Goal: Task Accomplishment & Management: Manage account settings

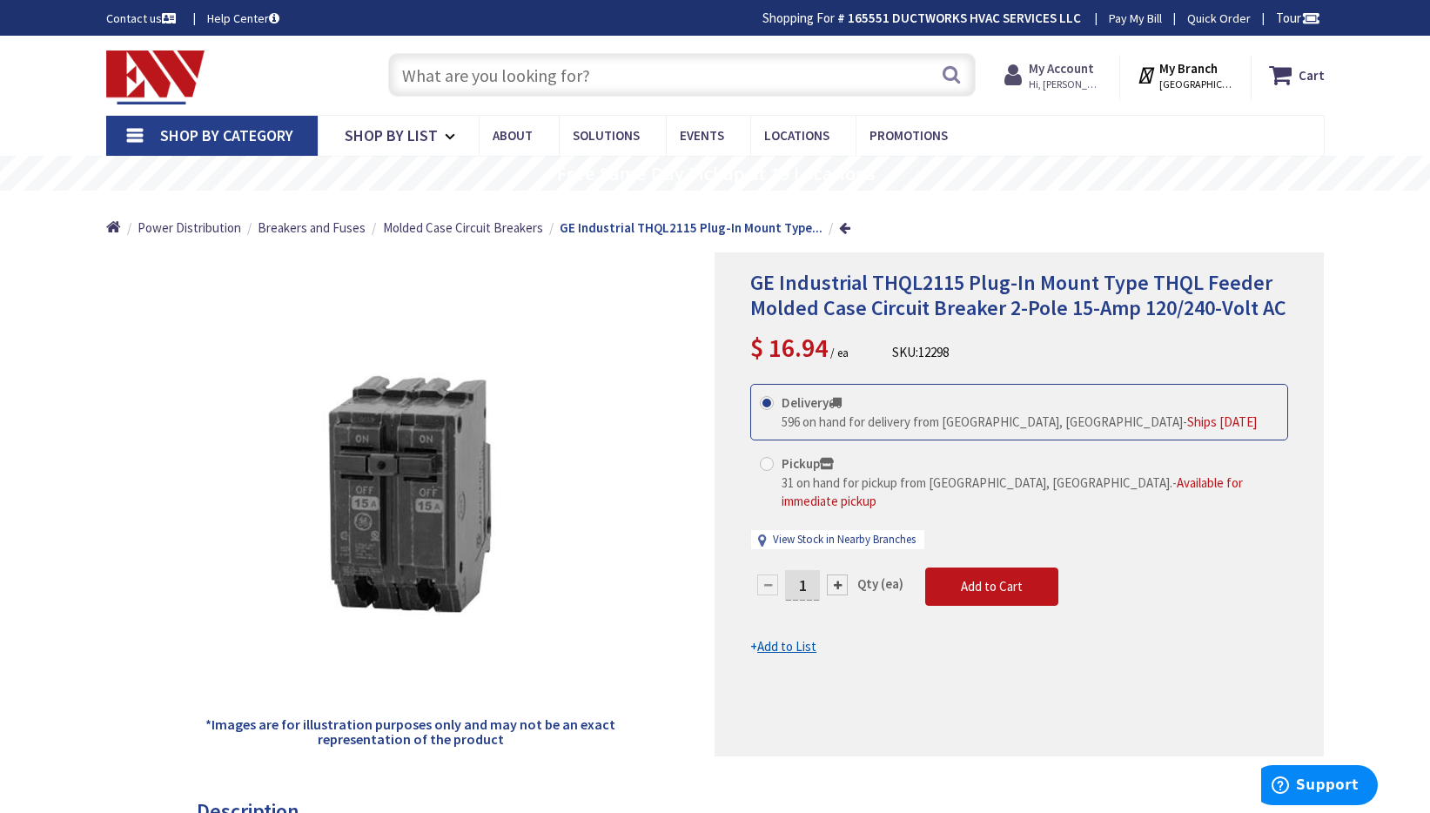
click at [1064, 66] on strong "My Account" at bounding box center [1061, 68] width 65 height 17
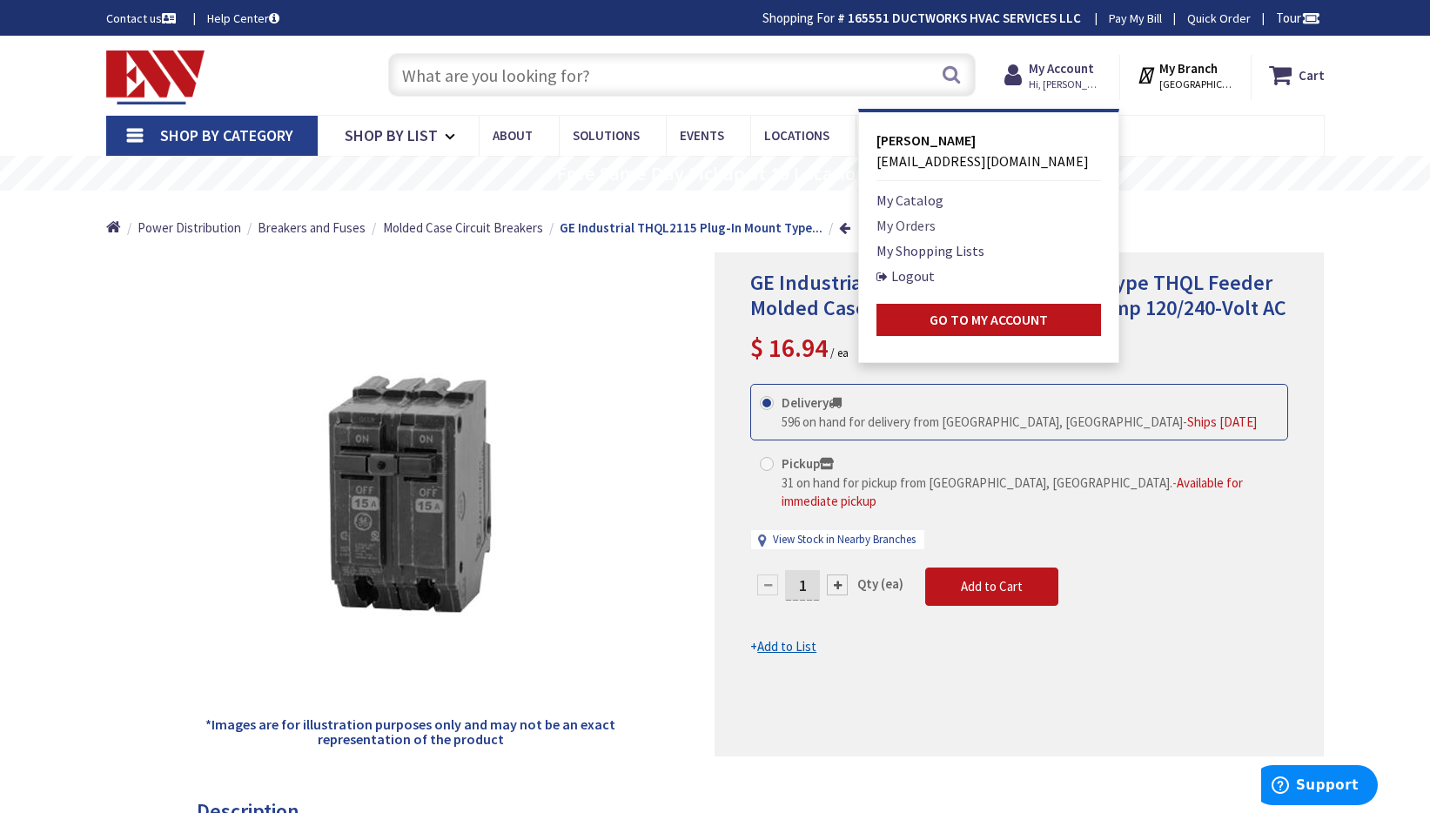
click at [926, 225] on link "My Orders" at bounding box center [906, 225] width 59 height 21
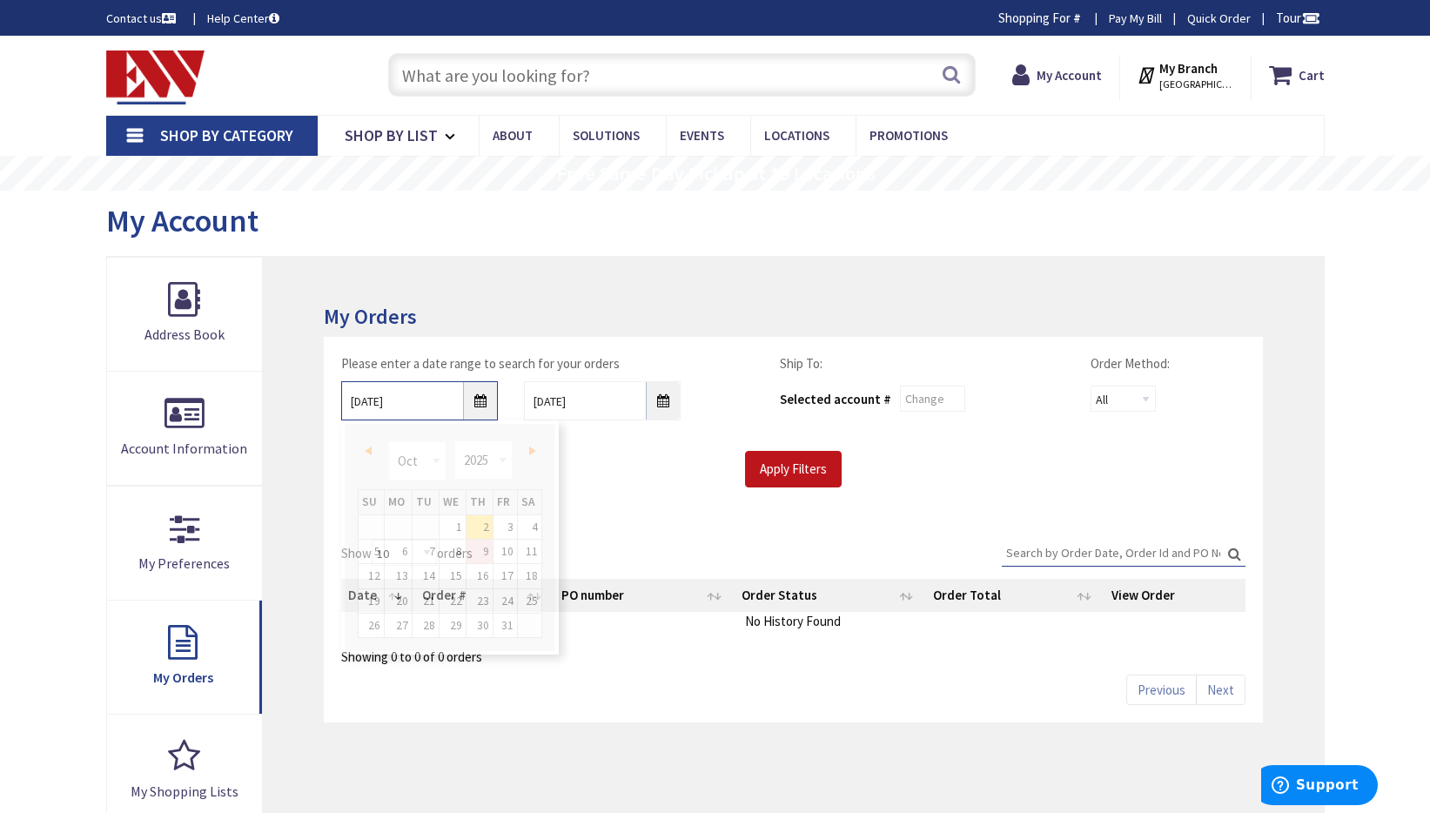
click at [481, 401] on input "10/2/2025" at bounding box center [419, 400] width 157 height 39
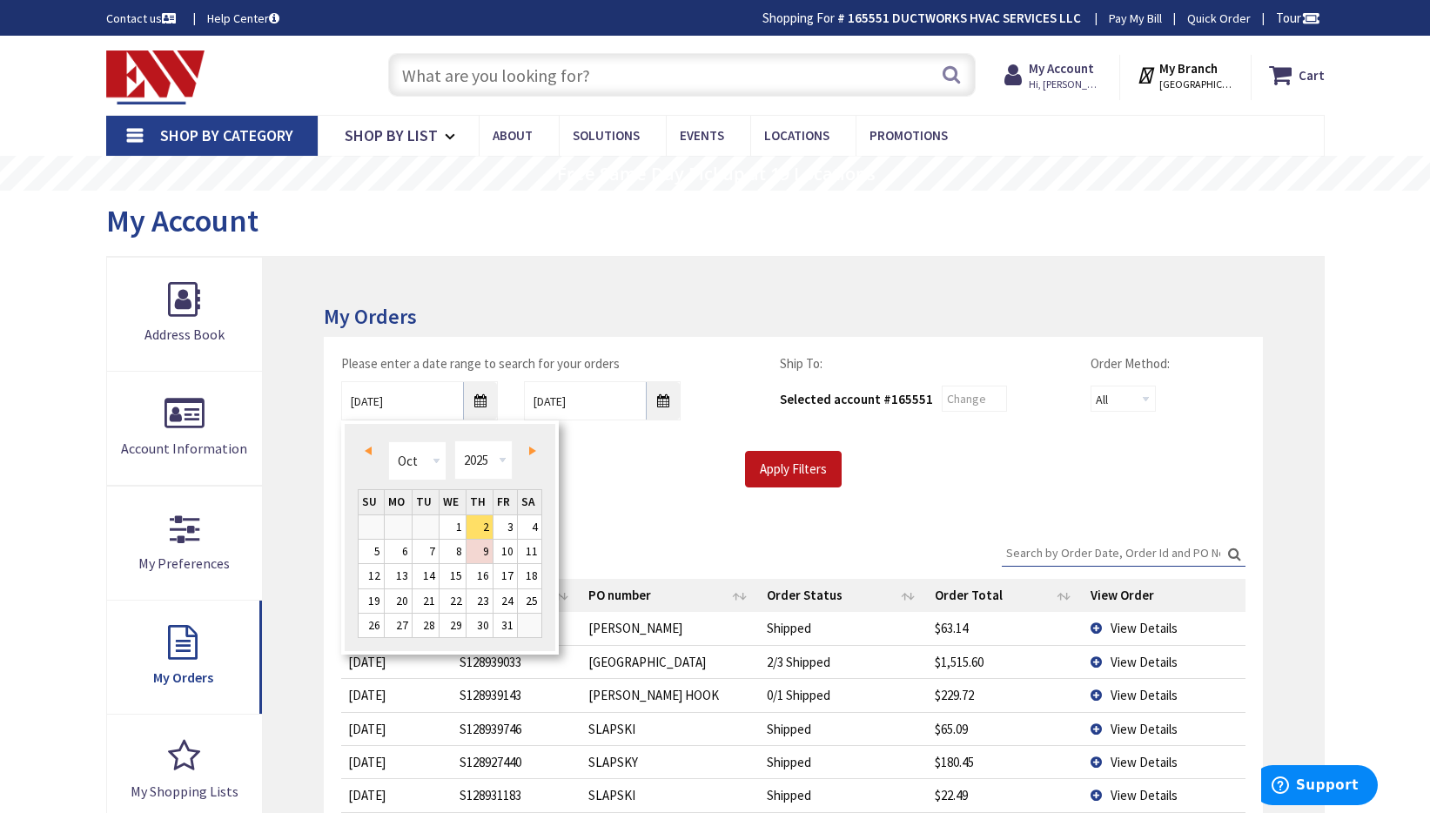
click at [368, 448] on span "Prev" at bounding box center [368, 451] width 7 height 9
click at [504, 598] on link "26" at bounding box center [506, 601] width 24 height 24
type input "09/26/2025"
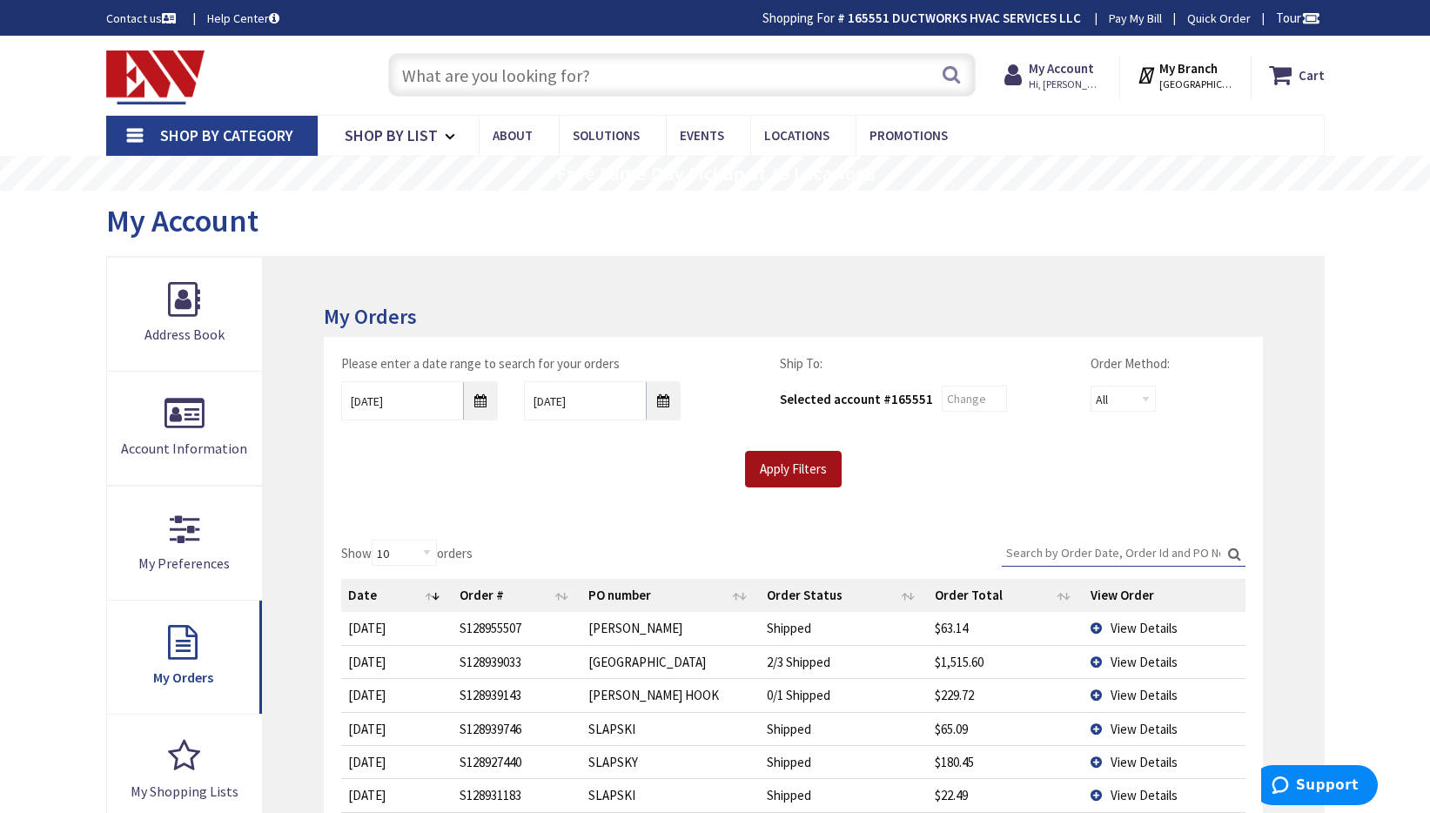
click at [793, 466] on input "Apply Filters" at bounding box center [793, 469] width 97 height 37
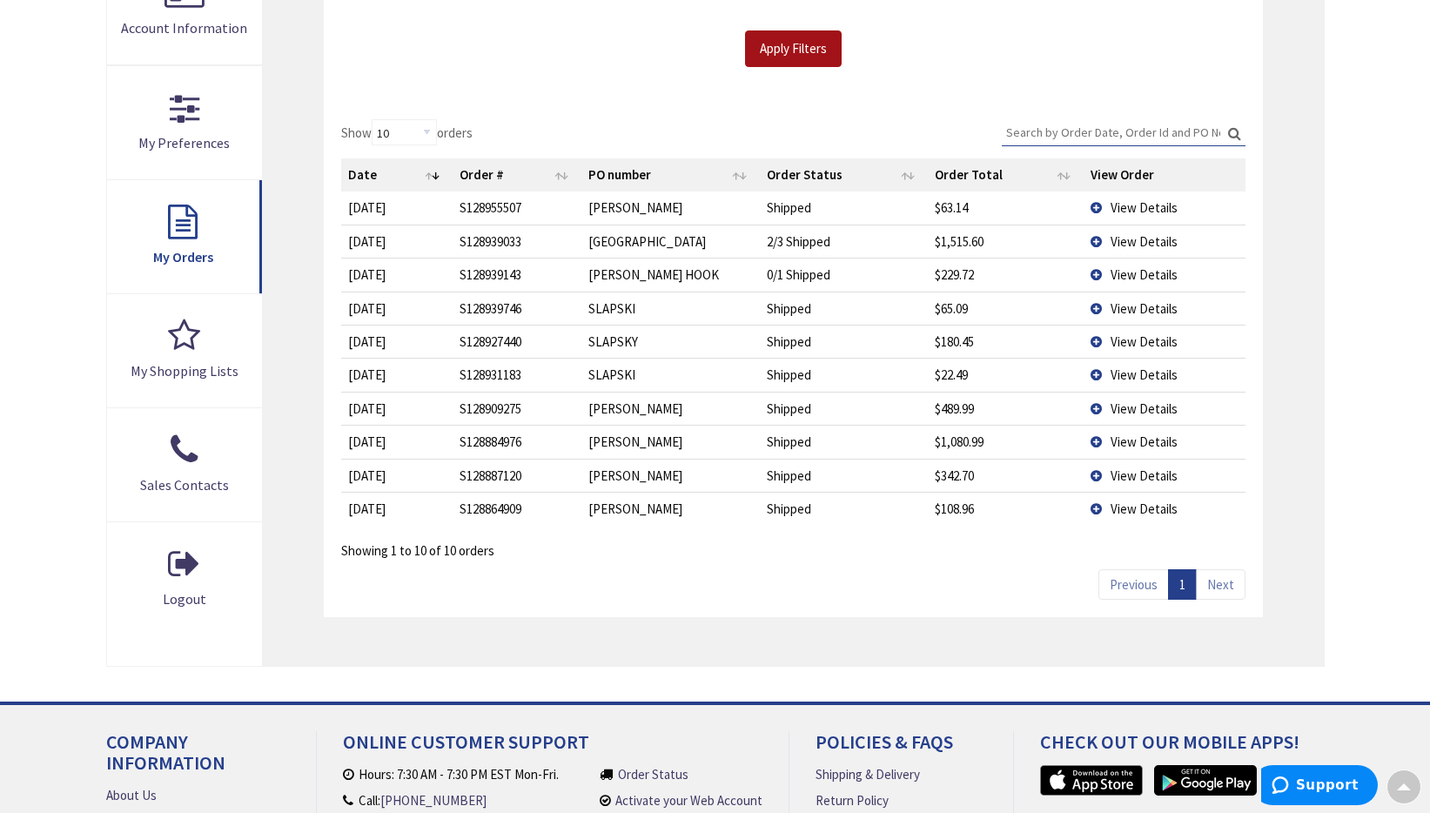
scroll to position [435, 0]
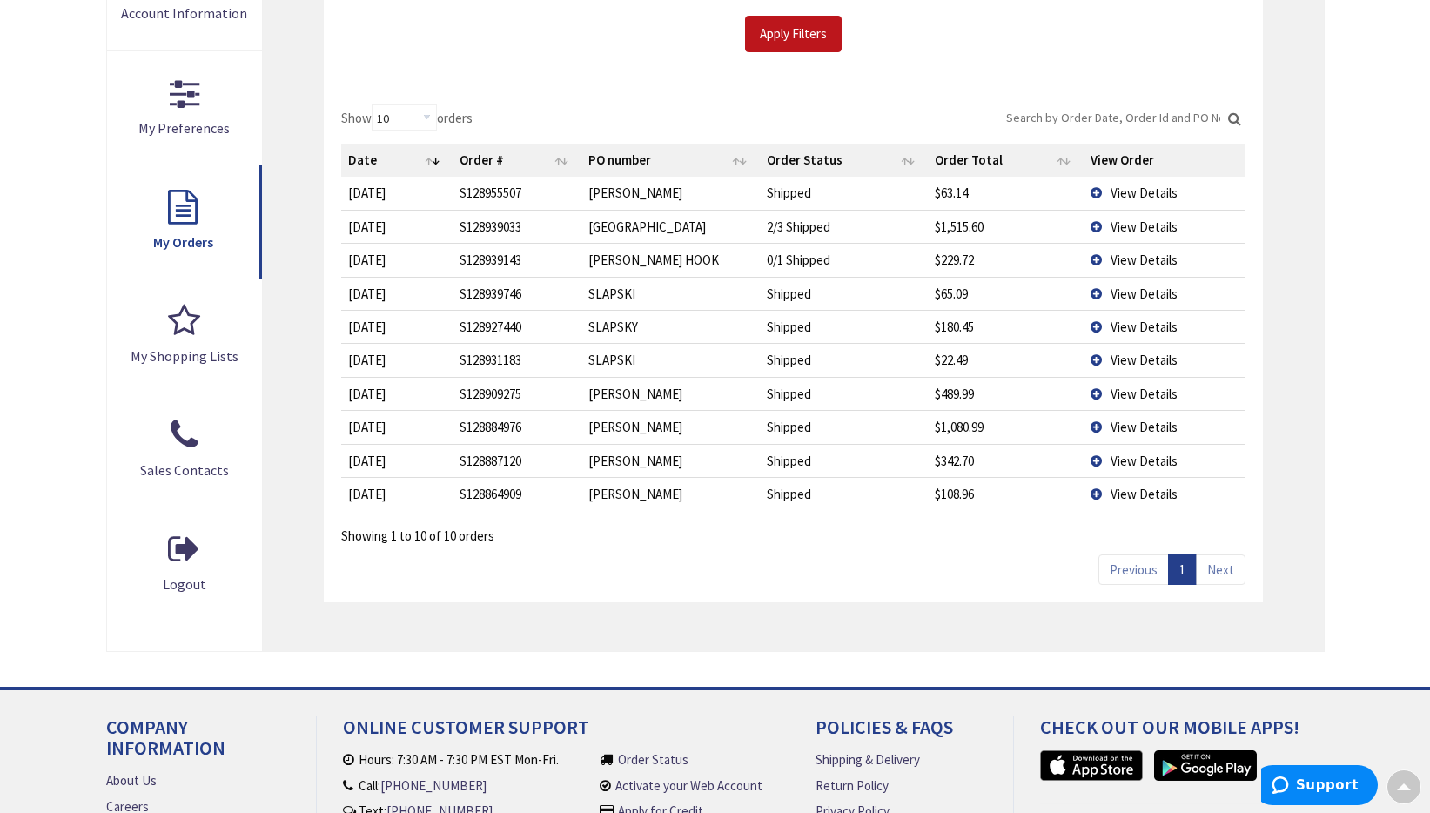
click at [1097, 224] on td "View Details" at bounding box center [1164, 226] width 161 height 33
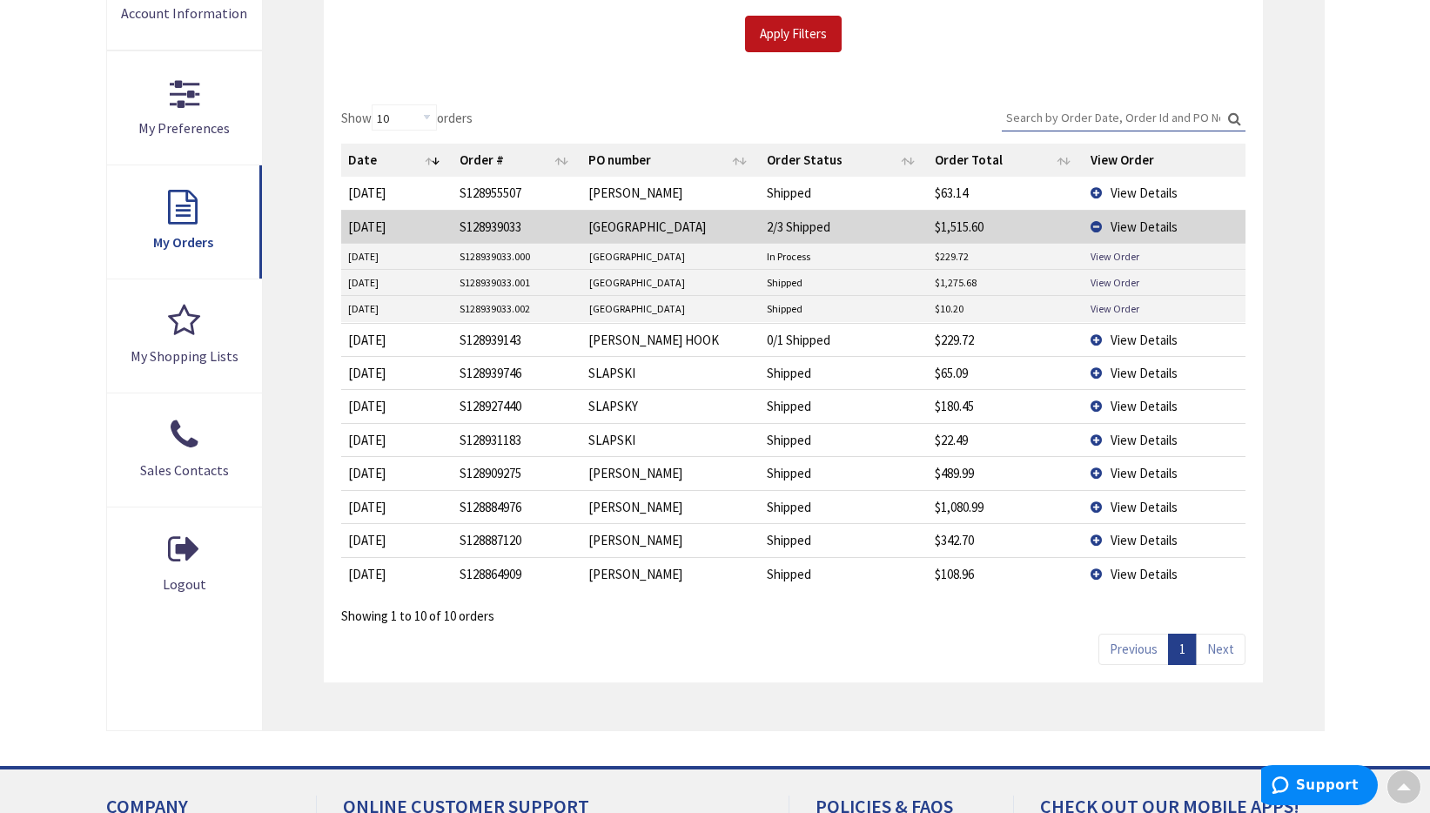
click at [1093, 540] on td "View Details" at bounding box center [1164, 539] width 161 height 33
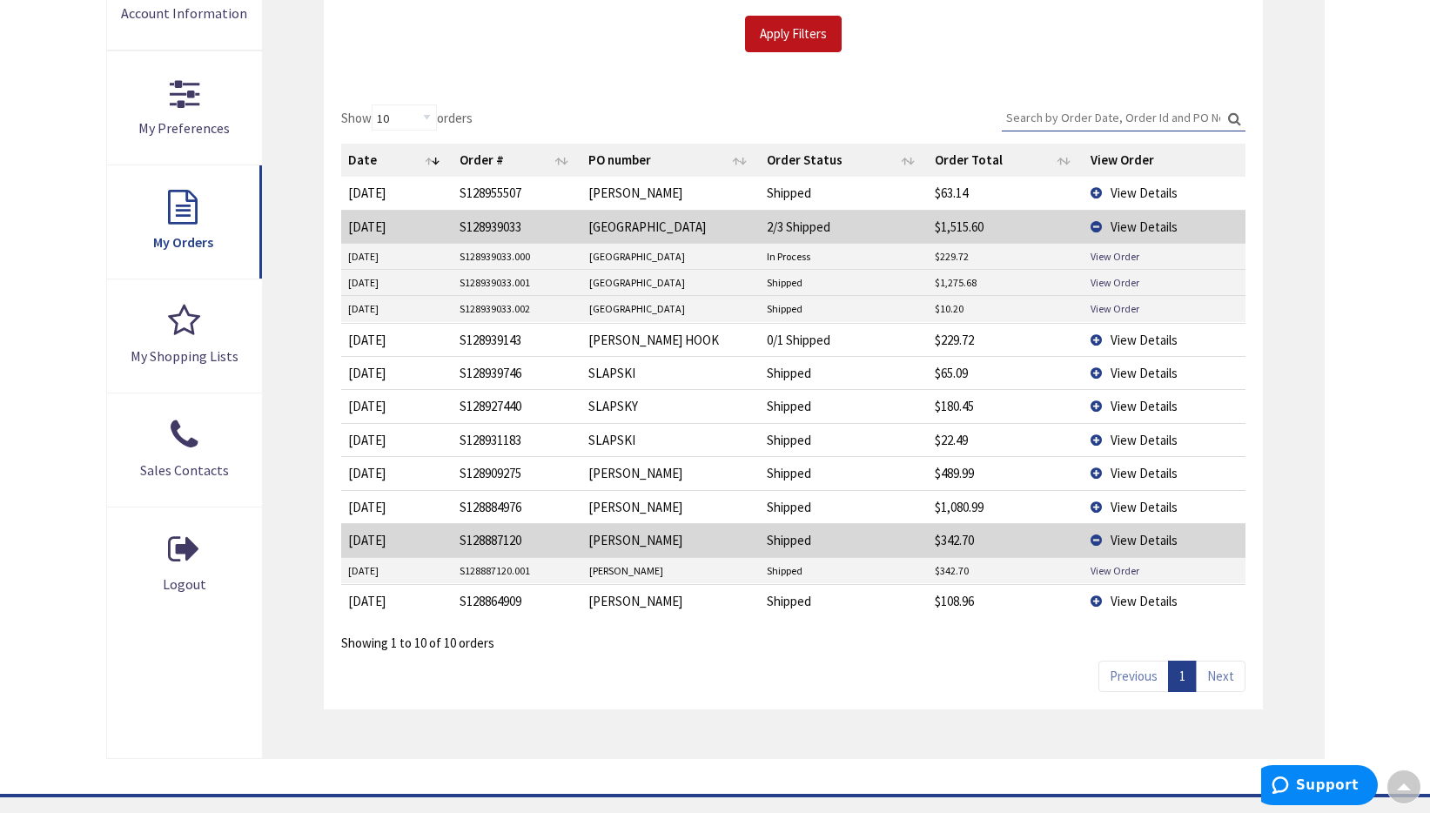
click at [1093, 540] on td "View Details" at bounding box center [1164, 539] width 161 height 33
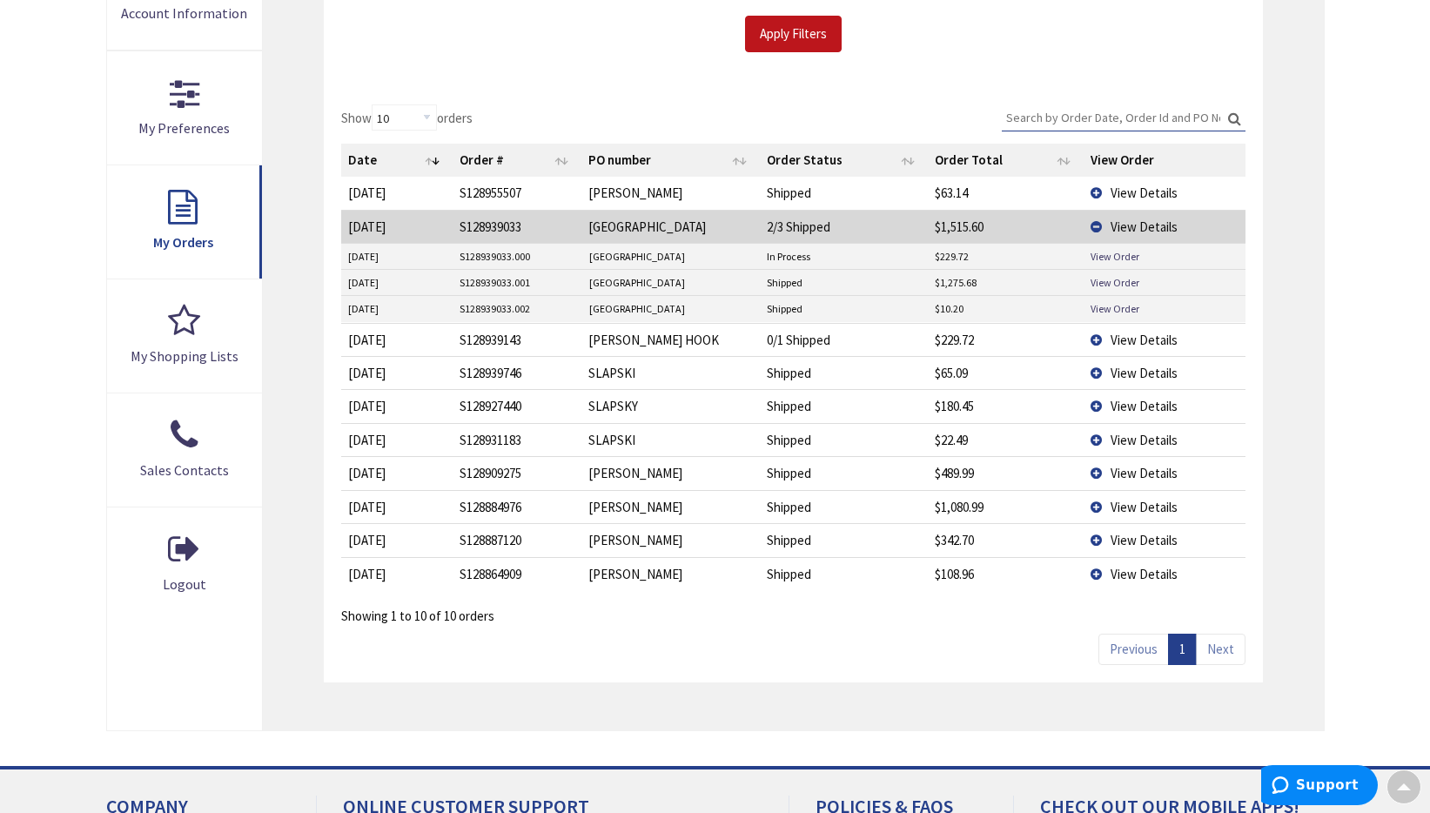
click at [1096, 502] on td "View Details" at bounding box center [1164, 506] width 161 height 33
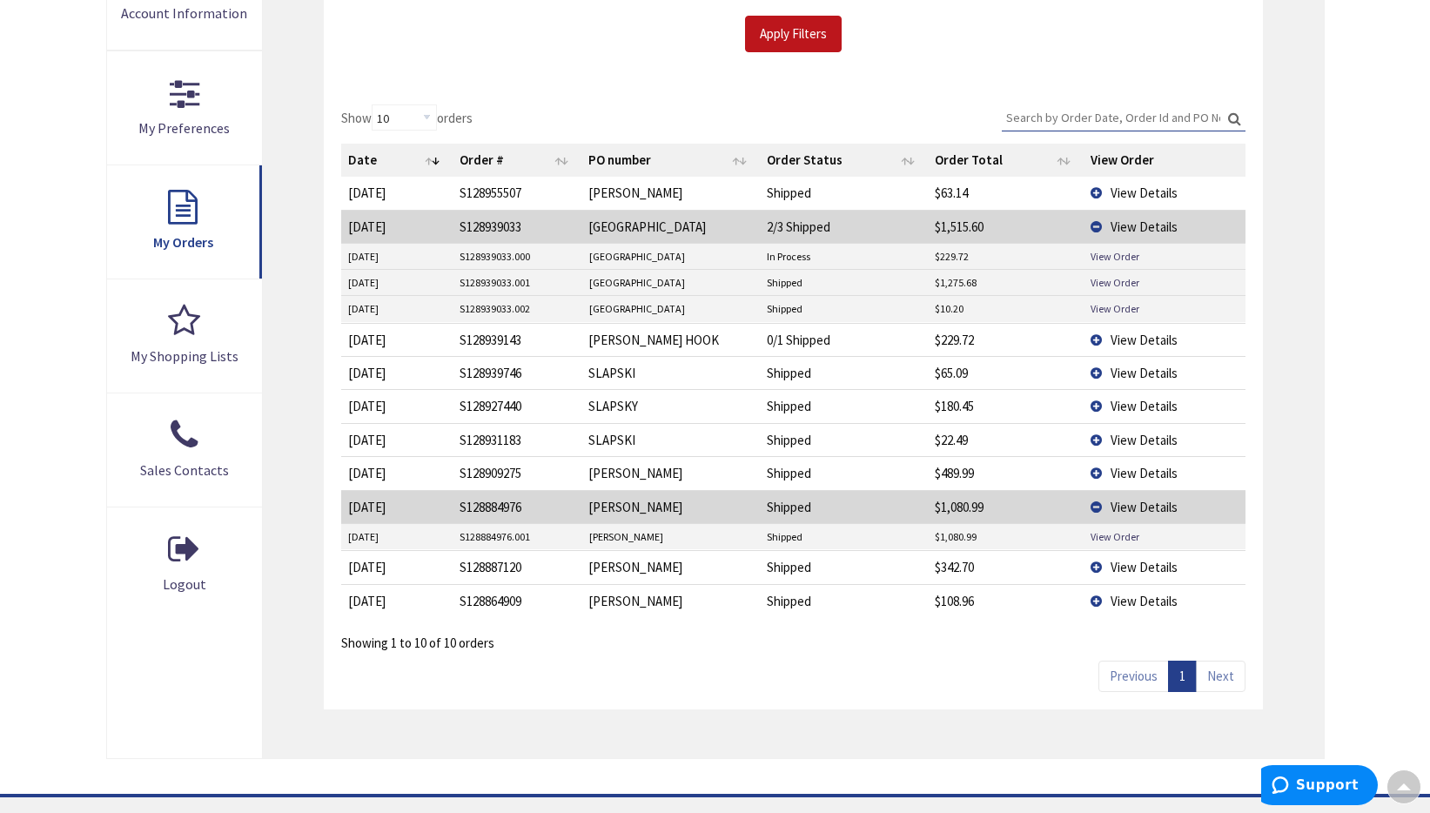
click at [1096, 502] on td "View Details" at bounding box center [1164, 506] width 161 height 33
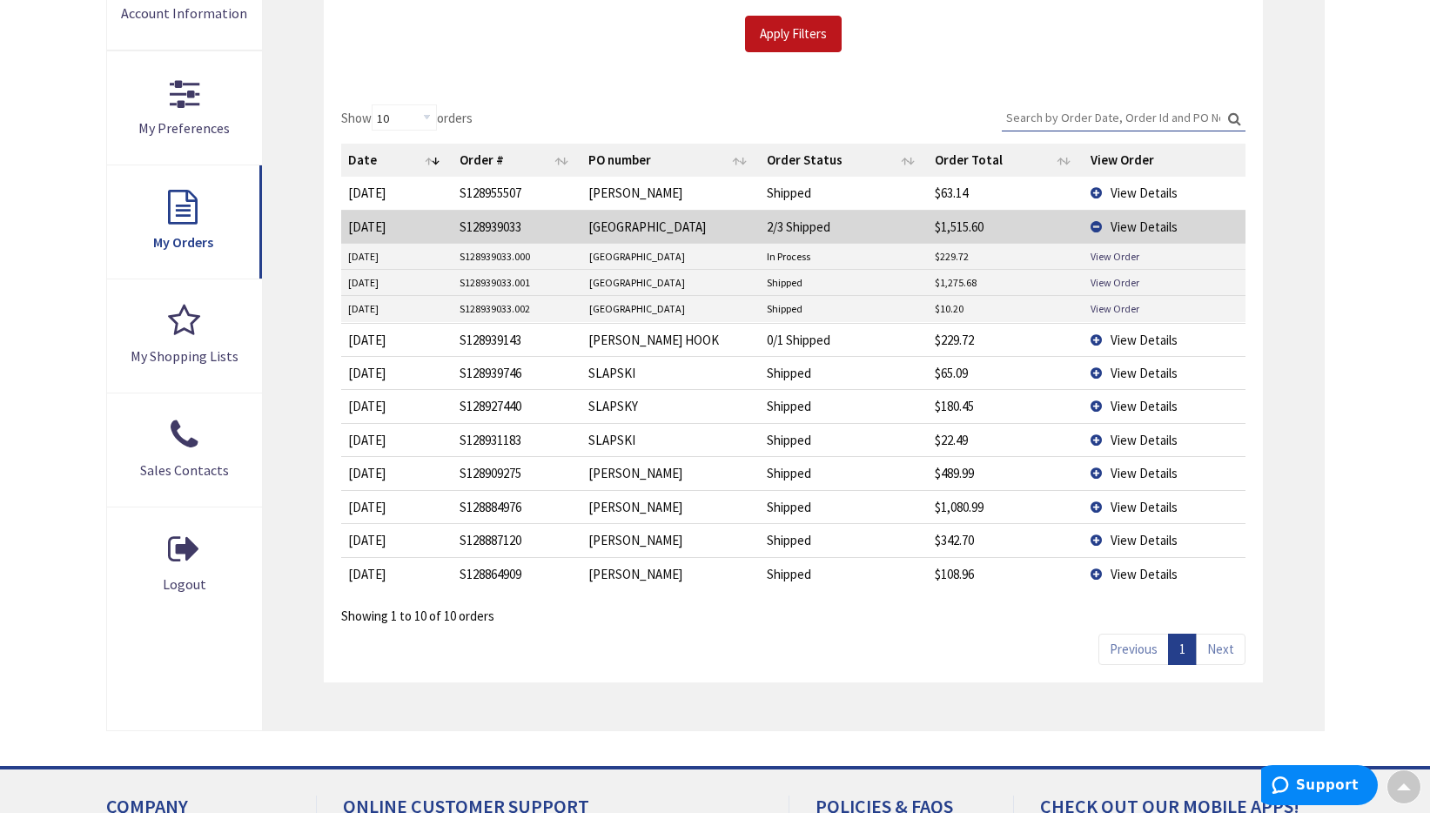
click at [1093, 339] on td "View Details" at bounding box center [1164, 339] width 161 height 33
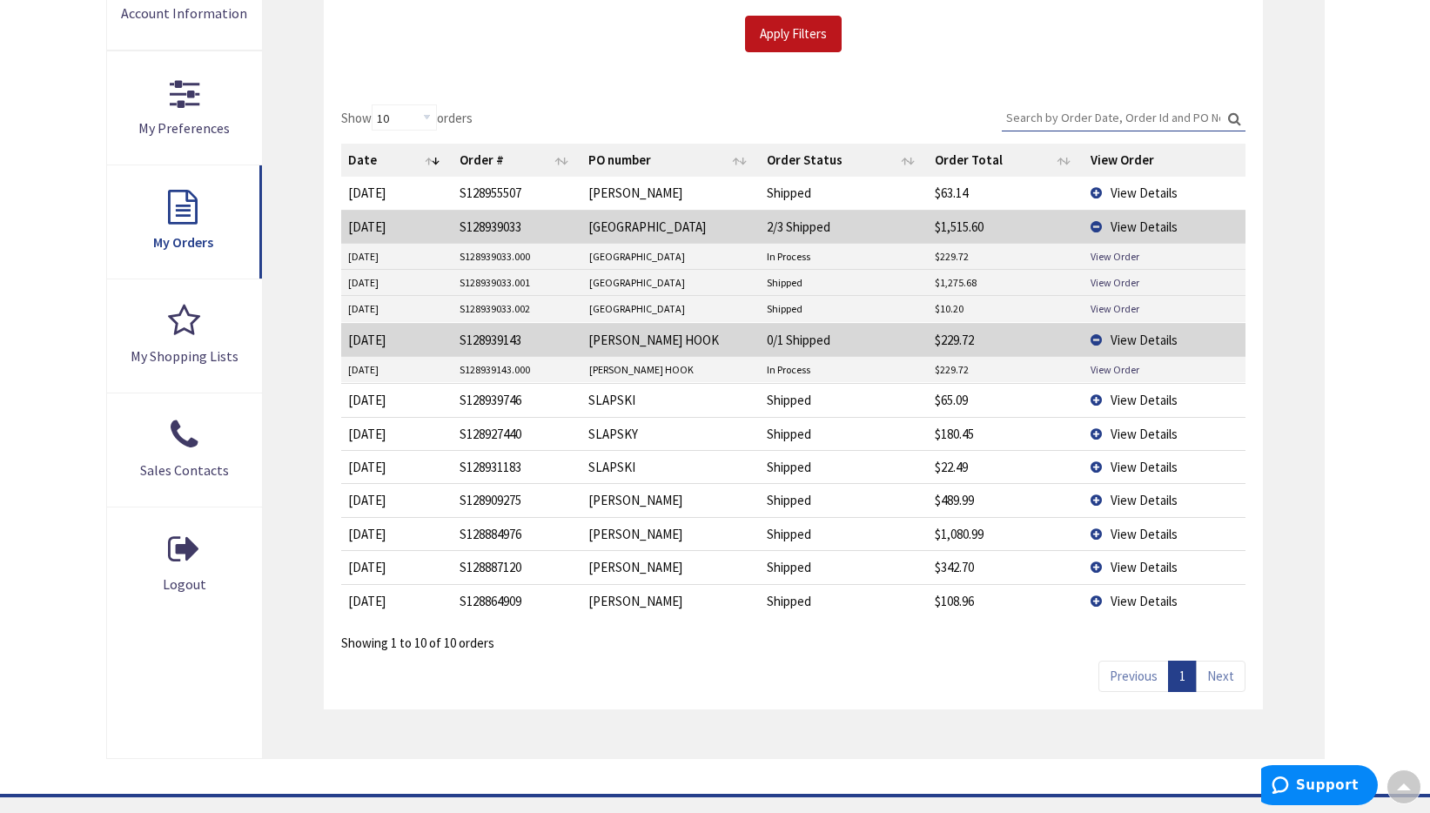
click at [1096, 340] on td "View Details" at bounding box center [1164, 339] width 161 height 33
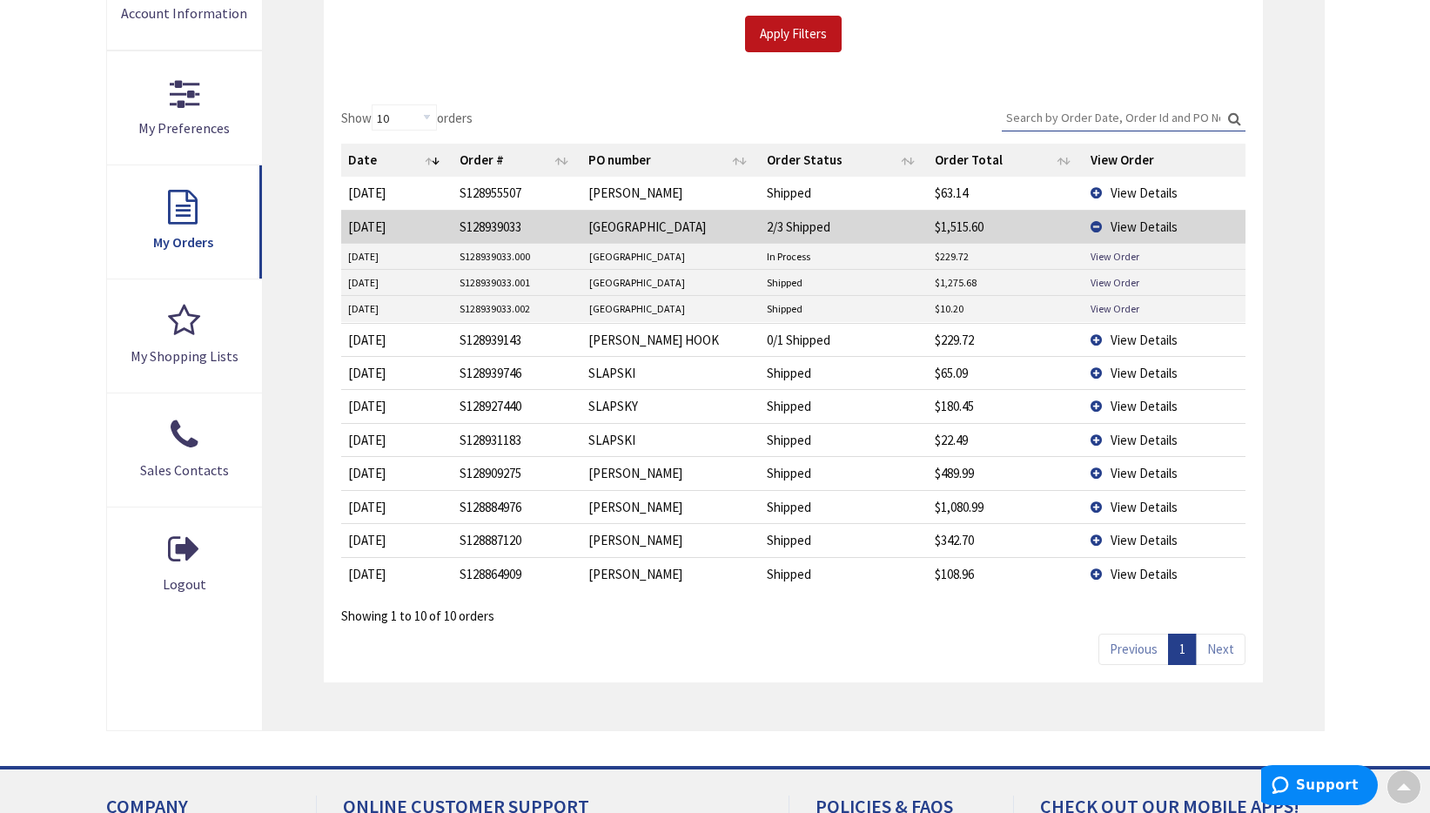
click at [1094, 227] on td "View Details" at bounding box center [1164, 226] width 161 height 33
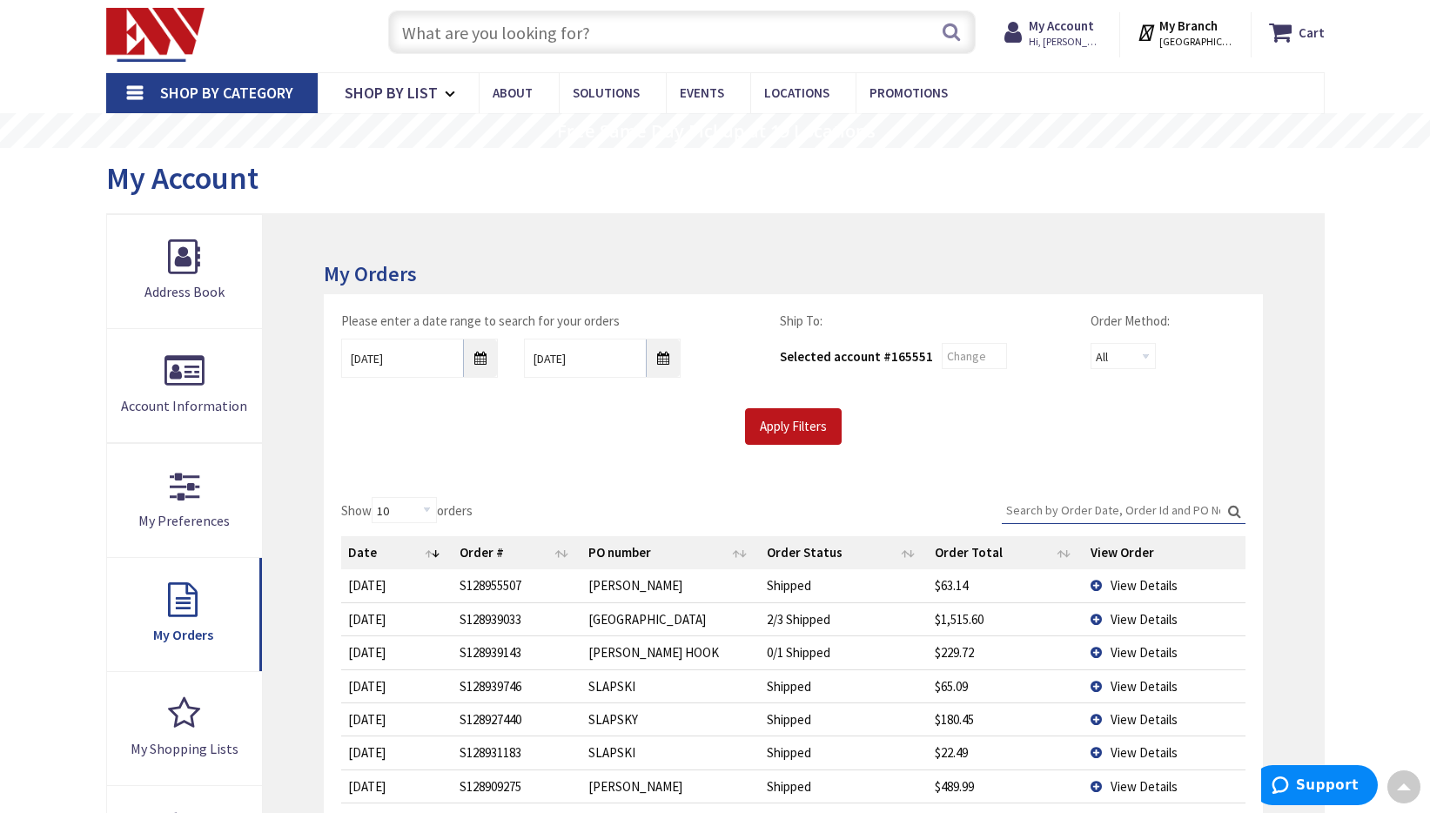
scroll to position [0, 0]
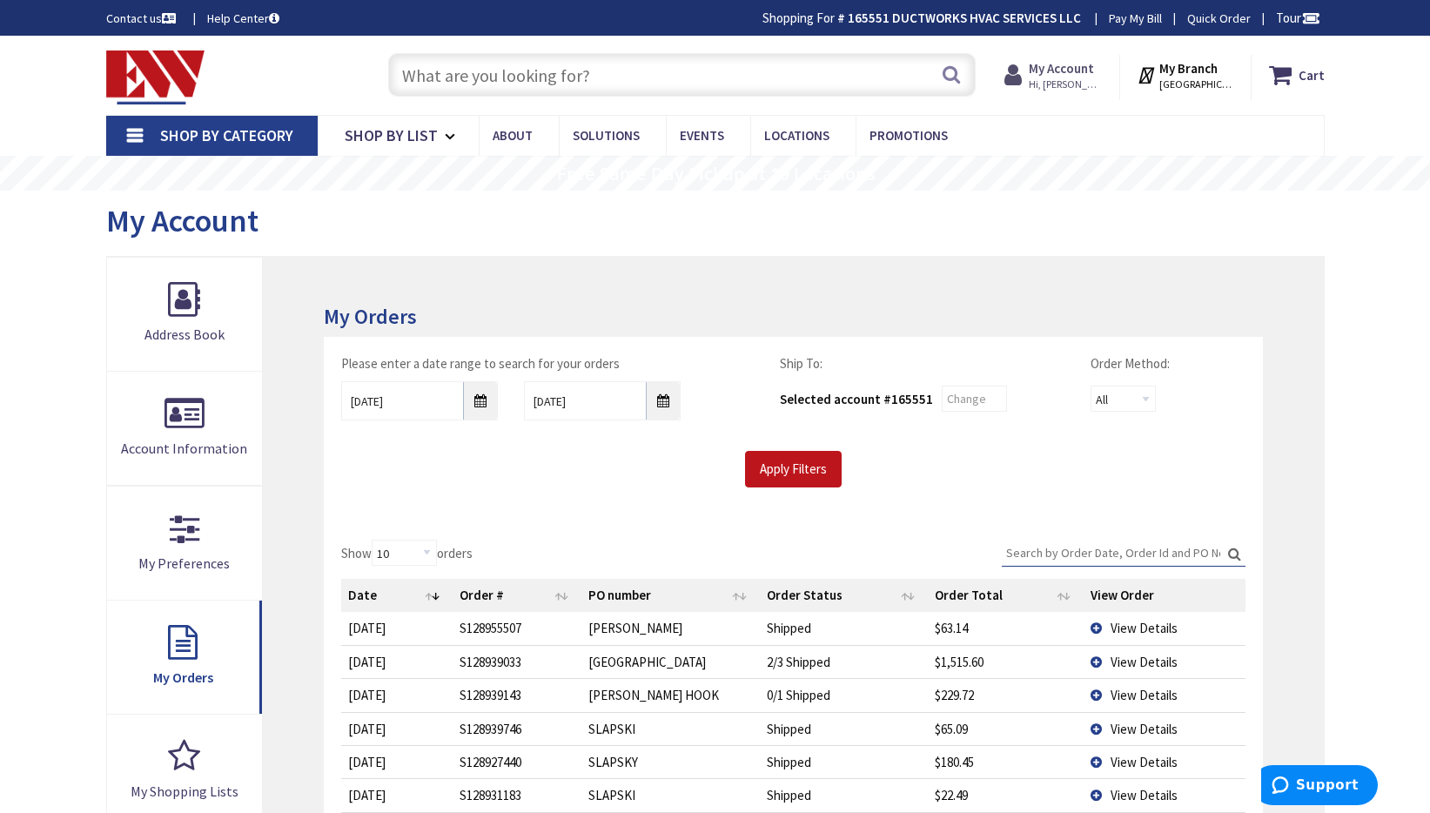
click at [1073, 75] on strong "My Account" at bounding box center [1061, 68] width 65 height 17
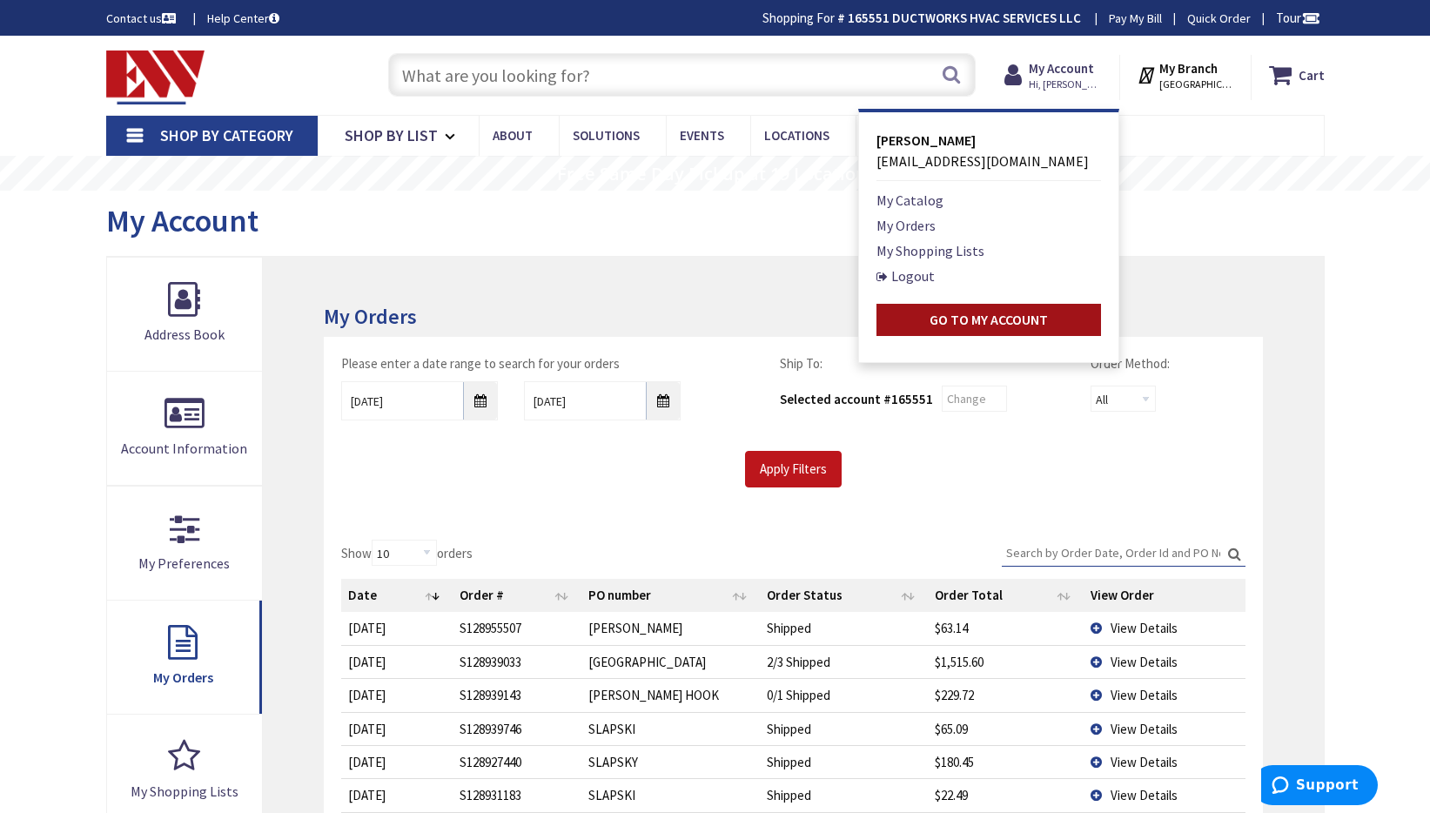
click at [985, 319] on strong "Go to My Account" at bounding box center [989, 319] width 118 height 17
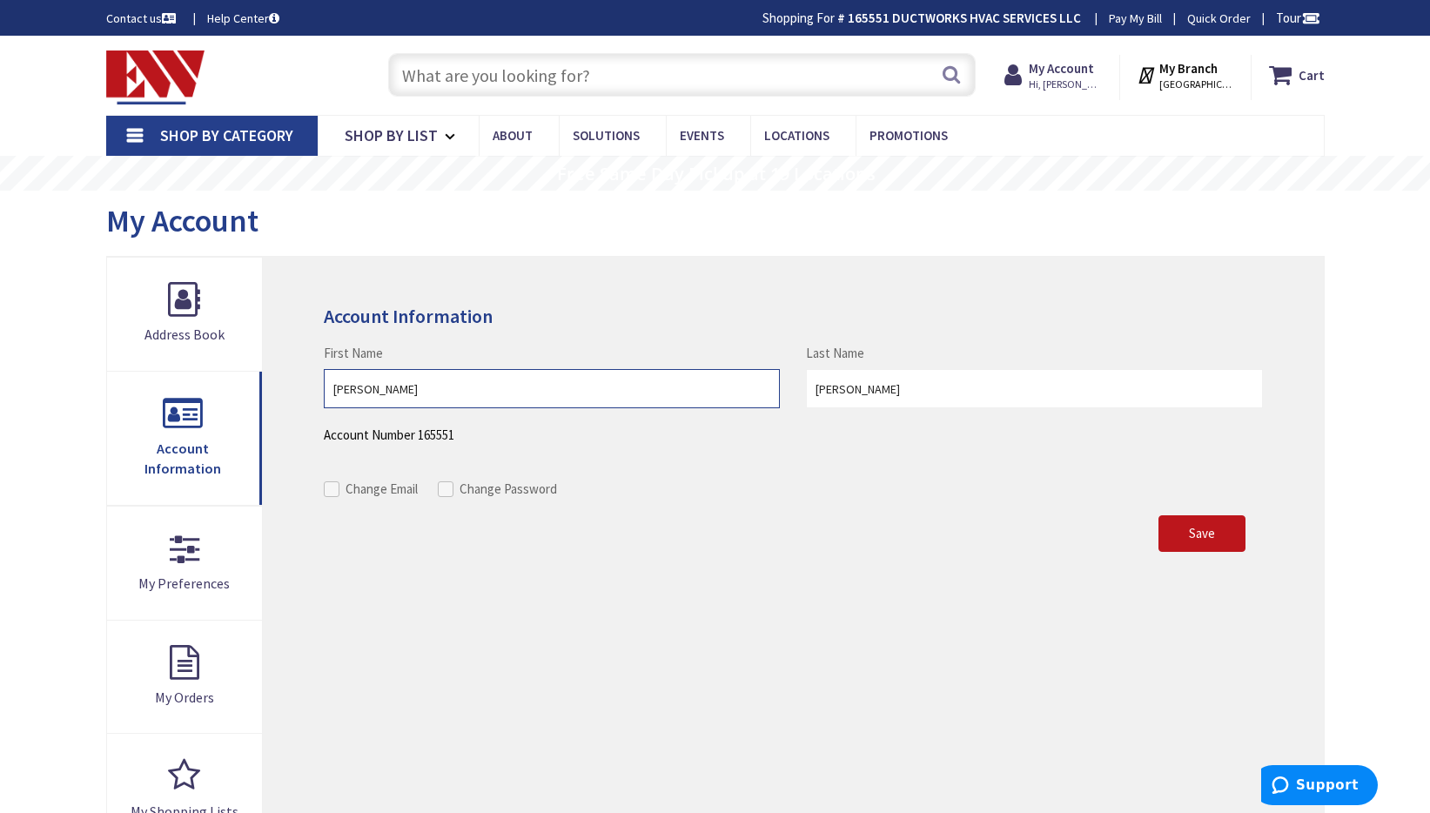
drag, startPoint x: 331, startPoint y: 388, endPoint x: 418, endPoint y: 389, distance: 87.1
click at [418, 389] on input "[PERSON_NAME]" at bounding box center [552, 388] width 456 height 39
type input "[PERSON_NAME]"
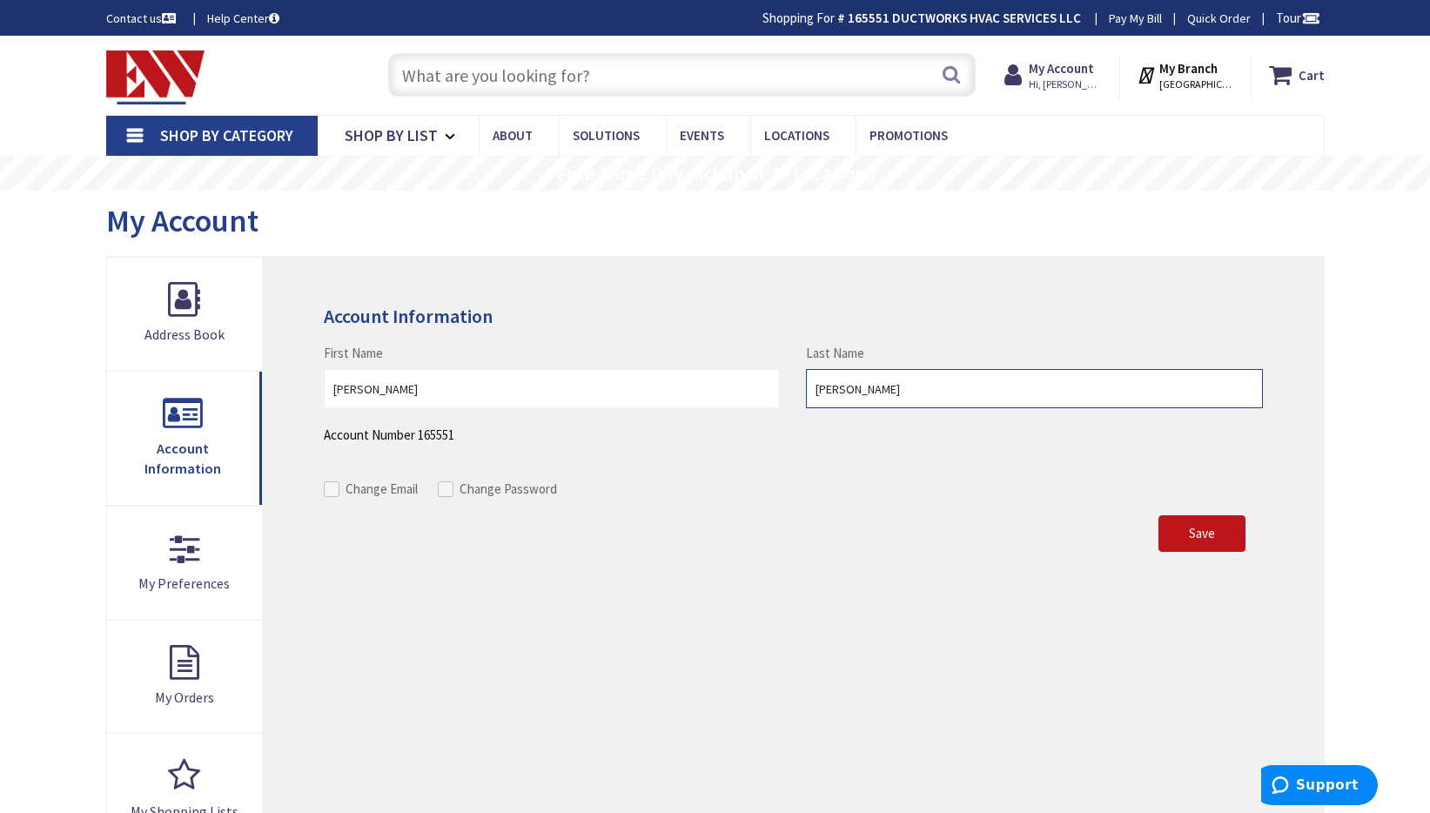
drag, startPoint x: 831, startPoint y: 389, endPoint x: 960, endPoint y: 391, distance: 128.9
click at [960, 391] on input "Martinez" at bounding box center [1034, 388] width 456 height 39
type input "[PERSON_NAME]"
click at [331, 488] on span at bounding box center [332, 489] width 16 height 16
click at [331, 488] on input "Change Email" at bounding box center [333, 488] width 11 height 11
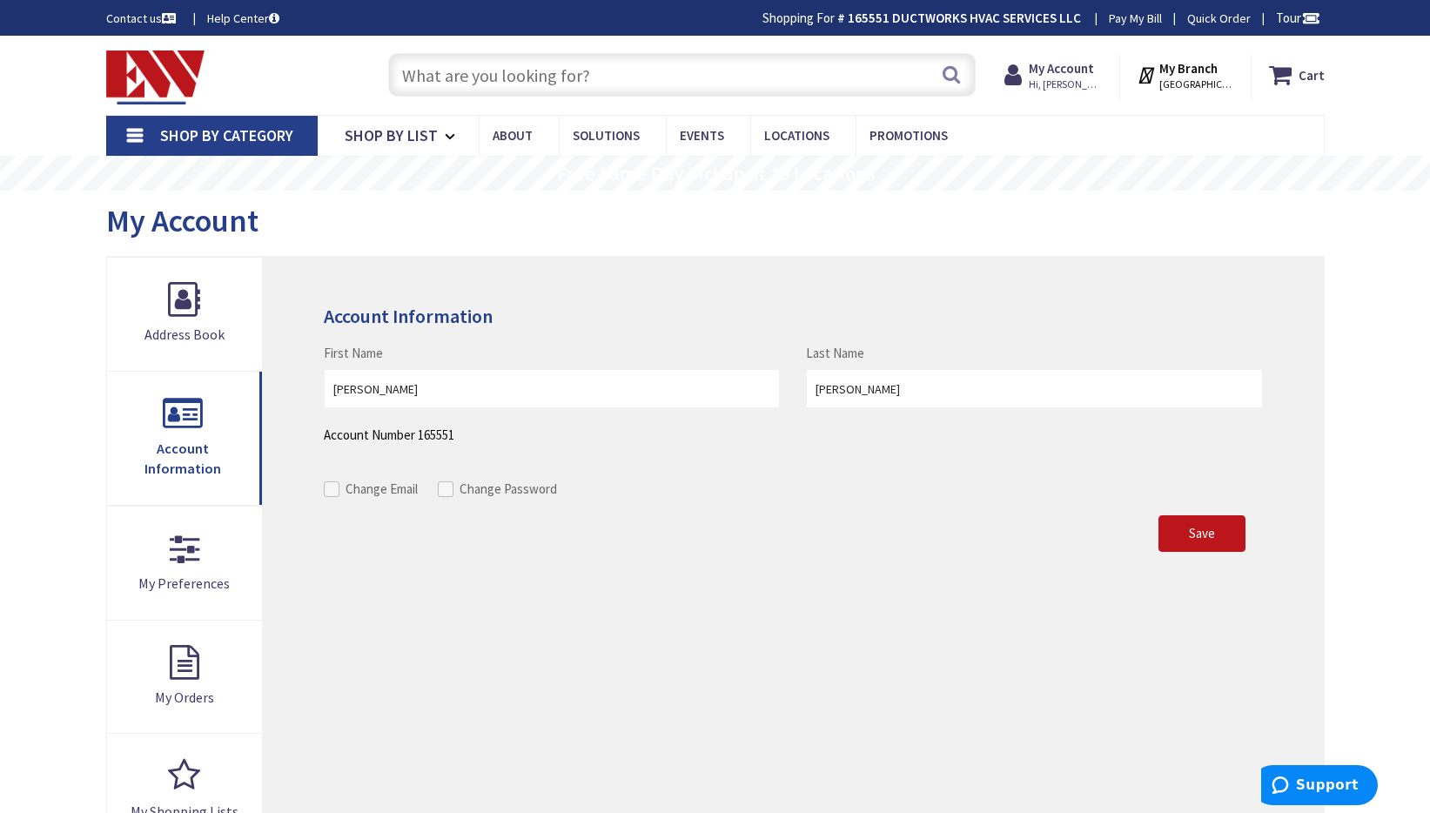
checkbox input "true"
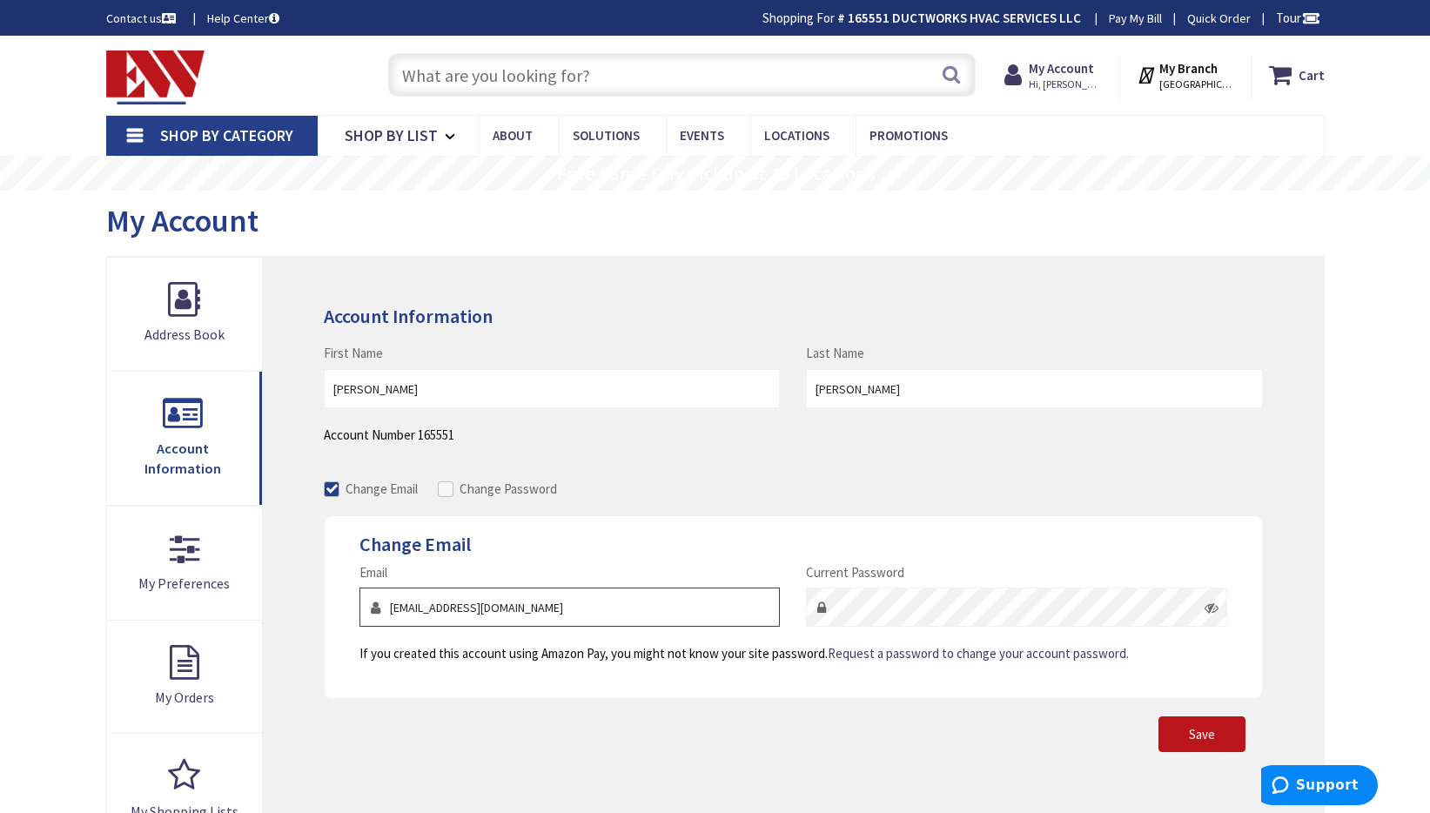
drag, startPoint x: 390, startPoint y: 604, endPoint x: 412, endPoint y: 602, distance: 21.8
click at [412, 602] on input "juliom@ductworkshvac.com" at bounding box center [570, 607] width 420 height 39
type input "[EMAIL_ADDRESS][DOMAIN_NAME]"
click at [1211, 602] on icon at bounding box center [1212, 608] width 14 height 14
click at [1197, 733] on span "Save" at bounding box center [1202, 734] width 26 height 17
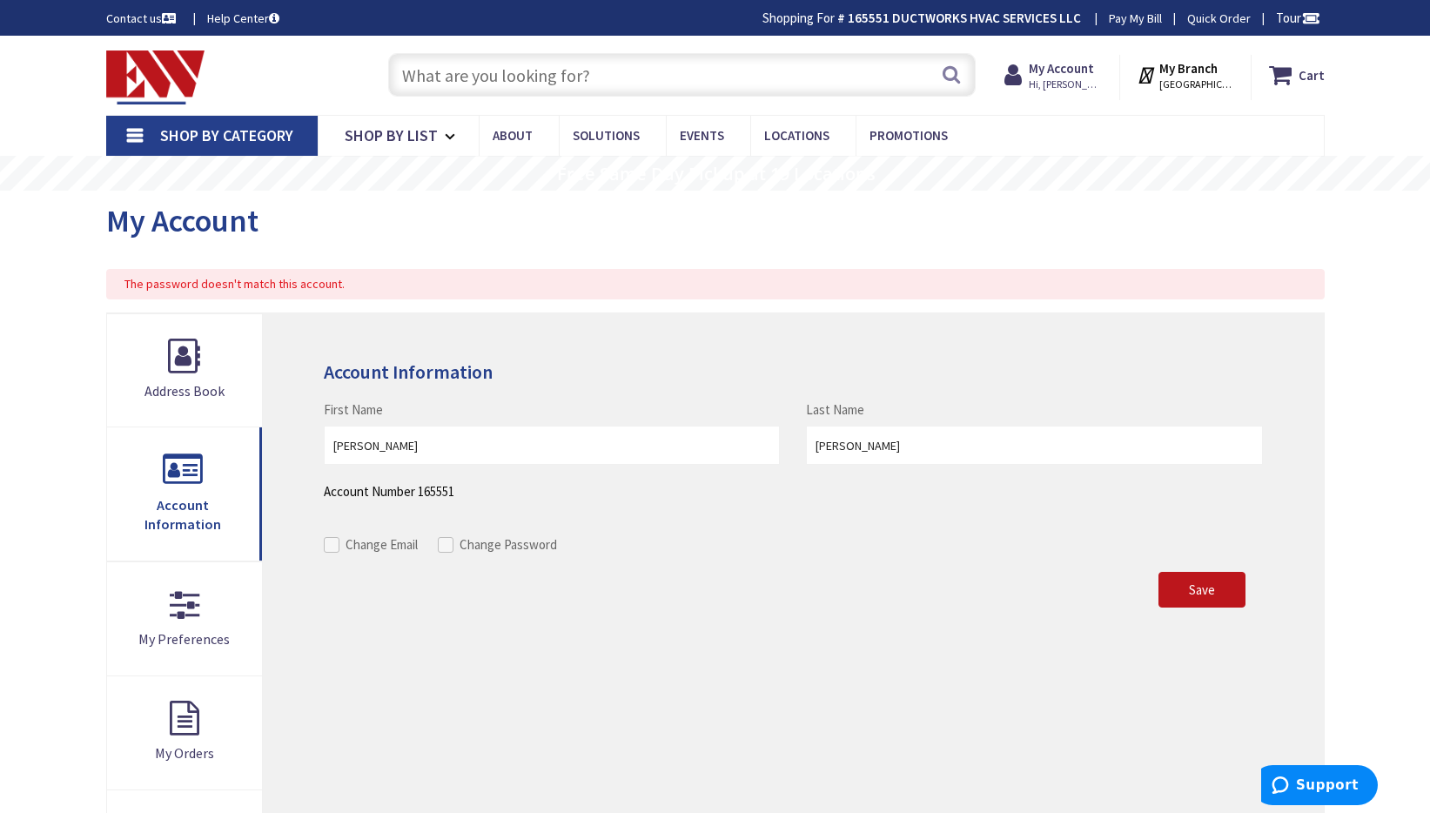
click at [333, 545] on span at bounding box center [332, 545] width 16 height 16
click at [333, 545] on input "Change Email" at bounding box center [333, 544] width 11 height 11
checkbox input "true"
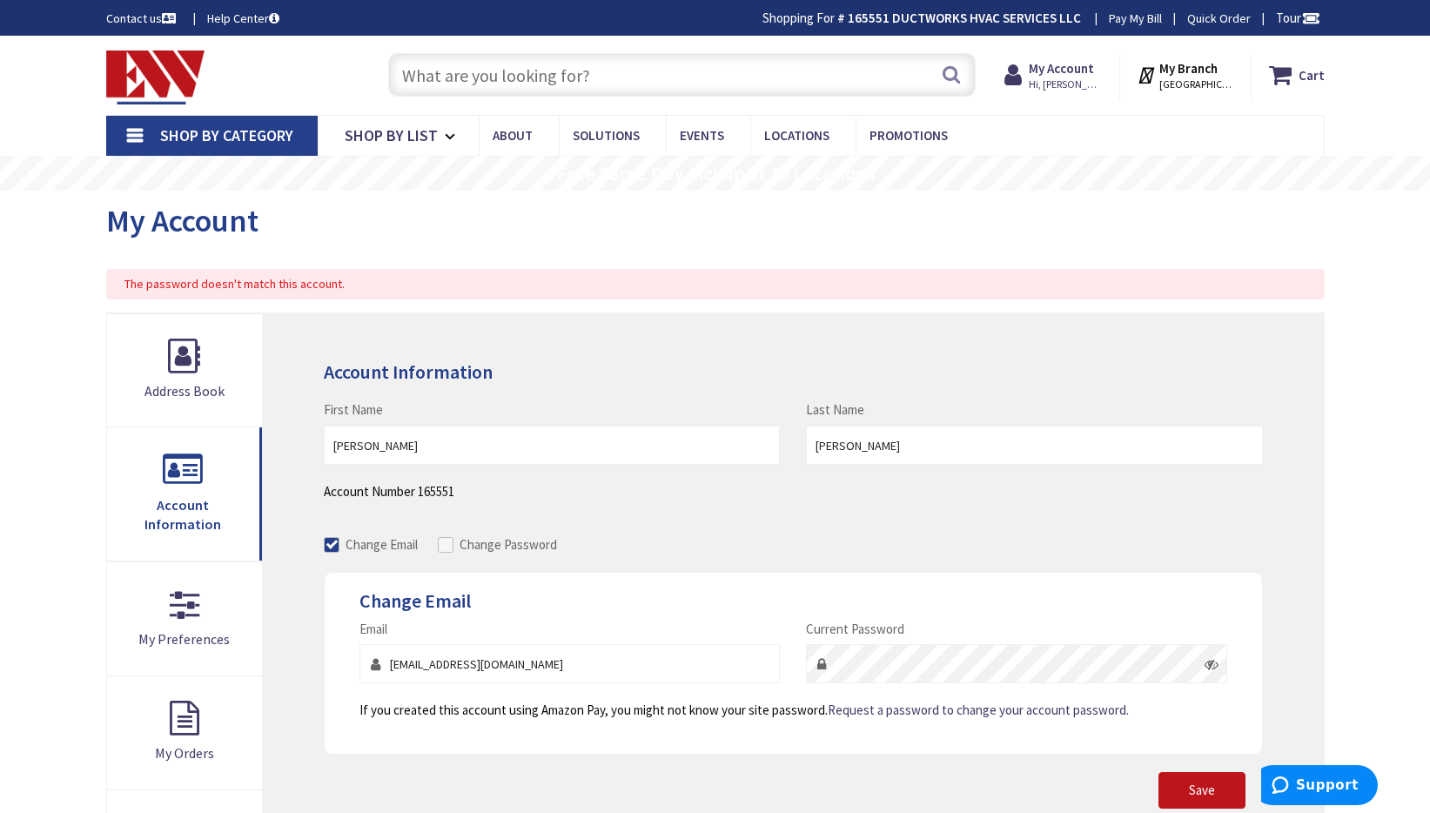
click at [1210, 662] on icon at bounding box center [1212, 664] width 14 height 14
click at [393, 663] on input "[EMAIL_ADDRESS][DOMAIN_NAME]" at bounding box center [570, 663] width 420 height 39
drag, startPoint x: 389, startPoint y: 662, endPoint x: 414, endPoint y: 660, distance: 25.3
click at [414, 660] on input "[EMAIL_ADDRESS][DOMAIN_NAME]" at bounding box center [570, 663] width 420 height 39
click at [563, 667] on input "[EMAIL_ADDRESS][DOMAIN_NAME]" at bounding box center [570, 663] width 420 height 39
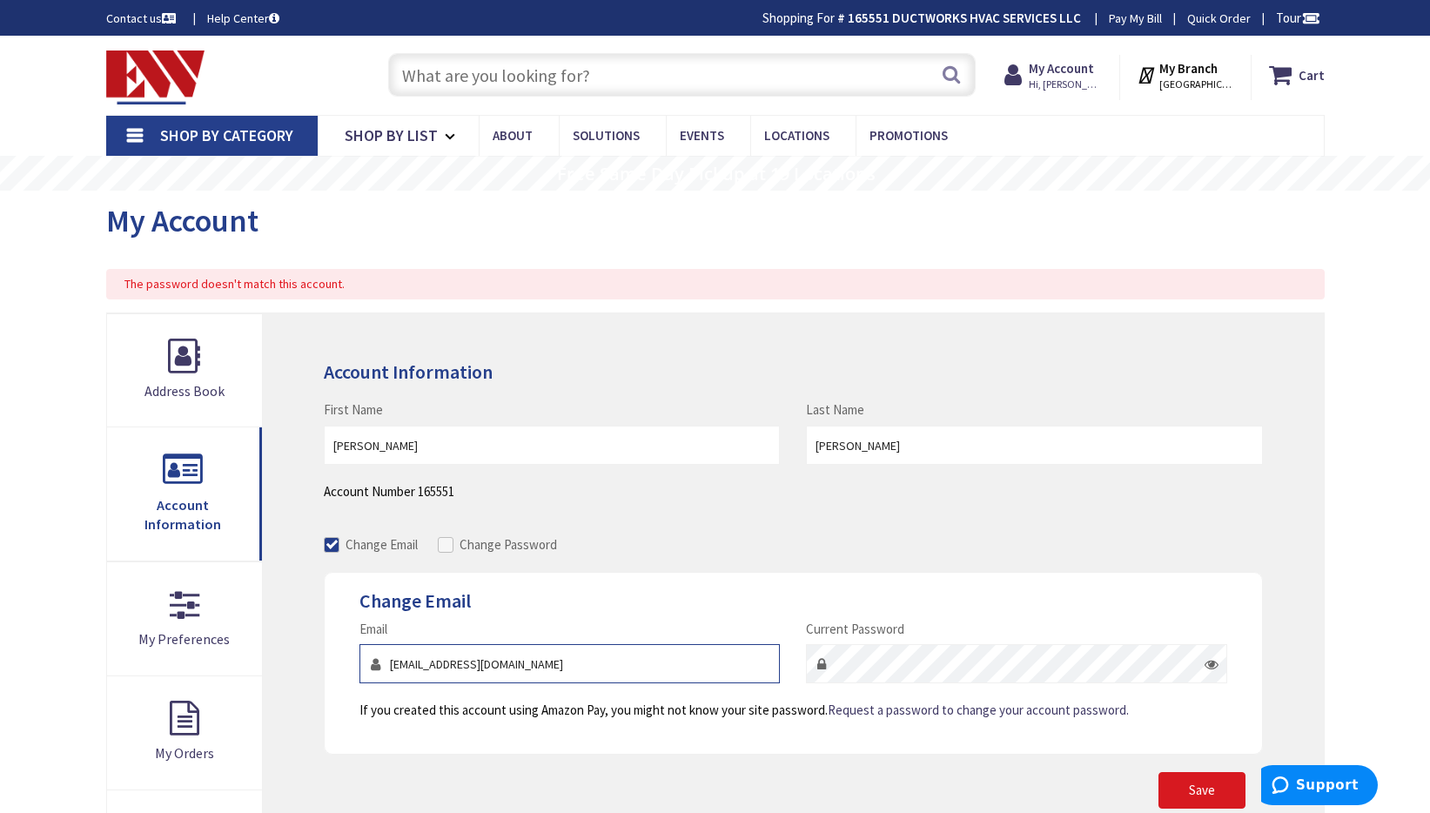
type input "[EMAIL_ADDRESS][DOMAIN_NAME]"
click at [1198, 788] on span "Save" at bounding box center [1202, 790] width 26 height 17
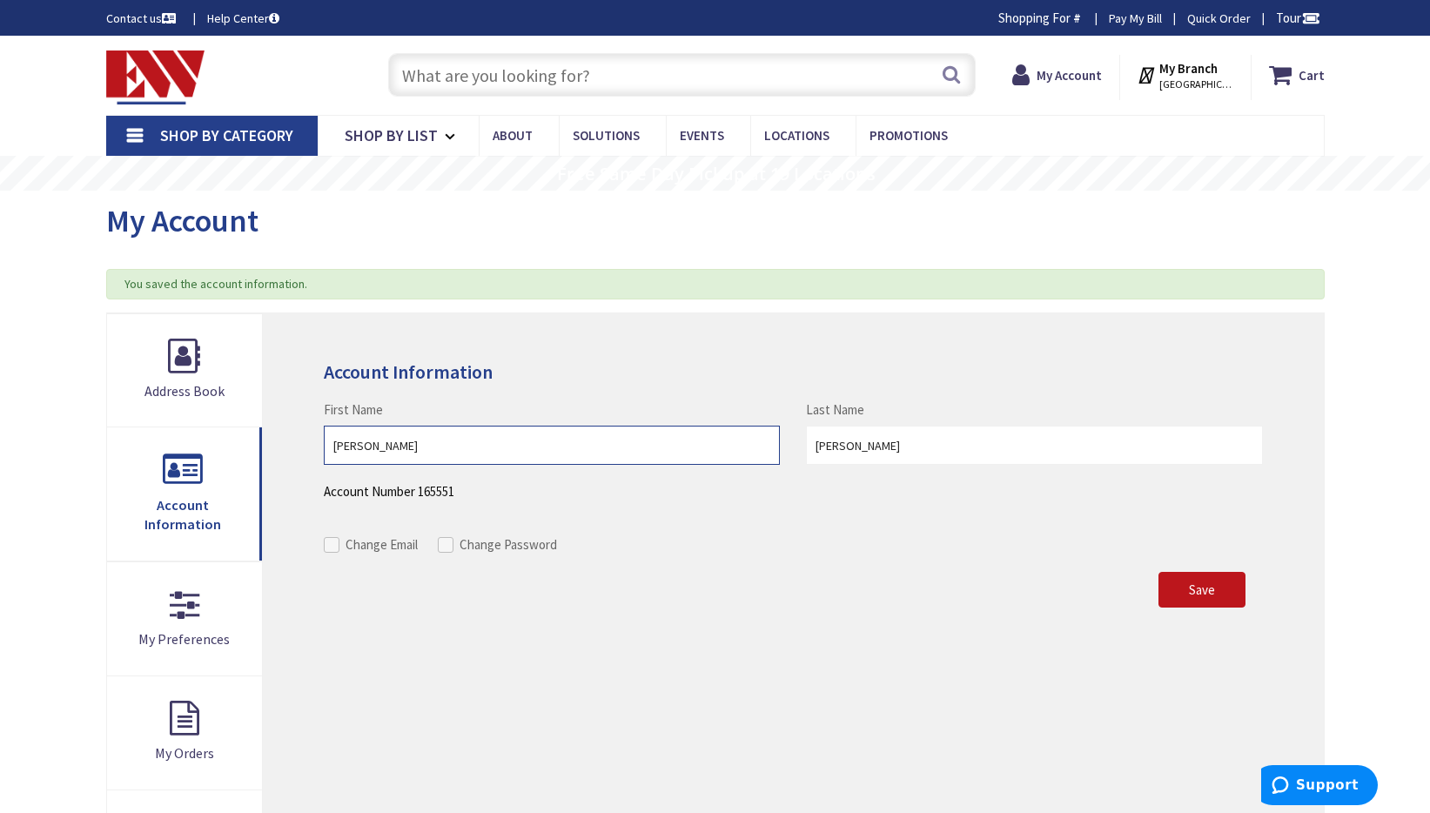
drag, startPoint x: 333, startPoint y: 447, endPoint x: 404, endPoint y: 450, distance: 71.4
click at [404, 450] on input "Julio" at bounding box center [552, 445] width 456 height 39
type input "[PERSON_NAME]"
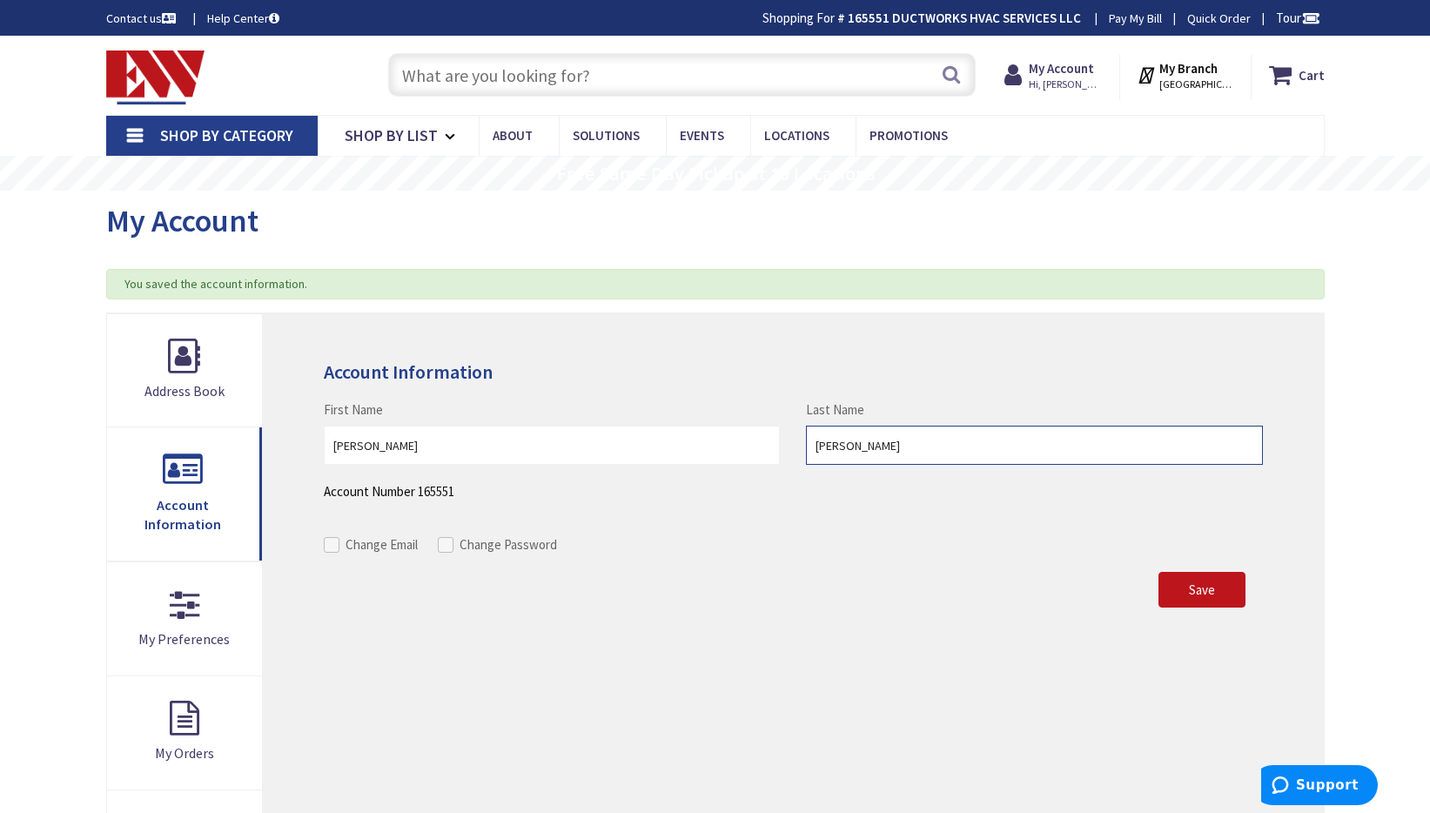
drag, startPoint x: 831, startPoint y: 444, endPoint x: 959, endPoint y: 454, distance: 128.4
click at [959, 454] on input "Martinez" at bounding box center [1034, 445] width 456 height 39
type input "[PERSON_NAME]"
click at [1202, 589] on span "Save" at bounding box center [1202, 590] width 26 height 17
click at [333, 543] on span at bounding box center [332, 545] width 16 height 16
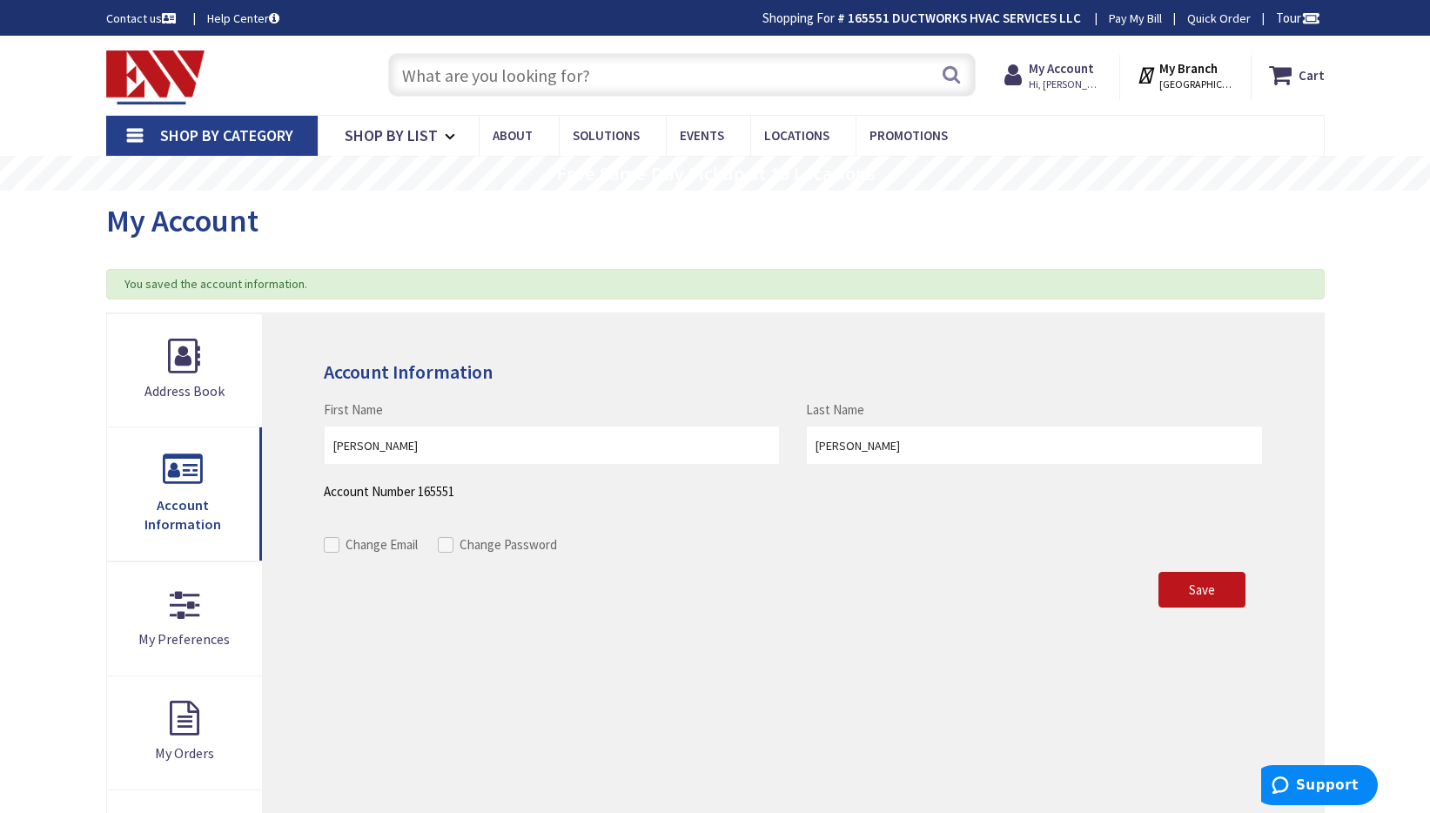
click at [333, 543] on input "Change Email" at bounding box center [333, 544] width 11 height 11
checkbox input "true"
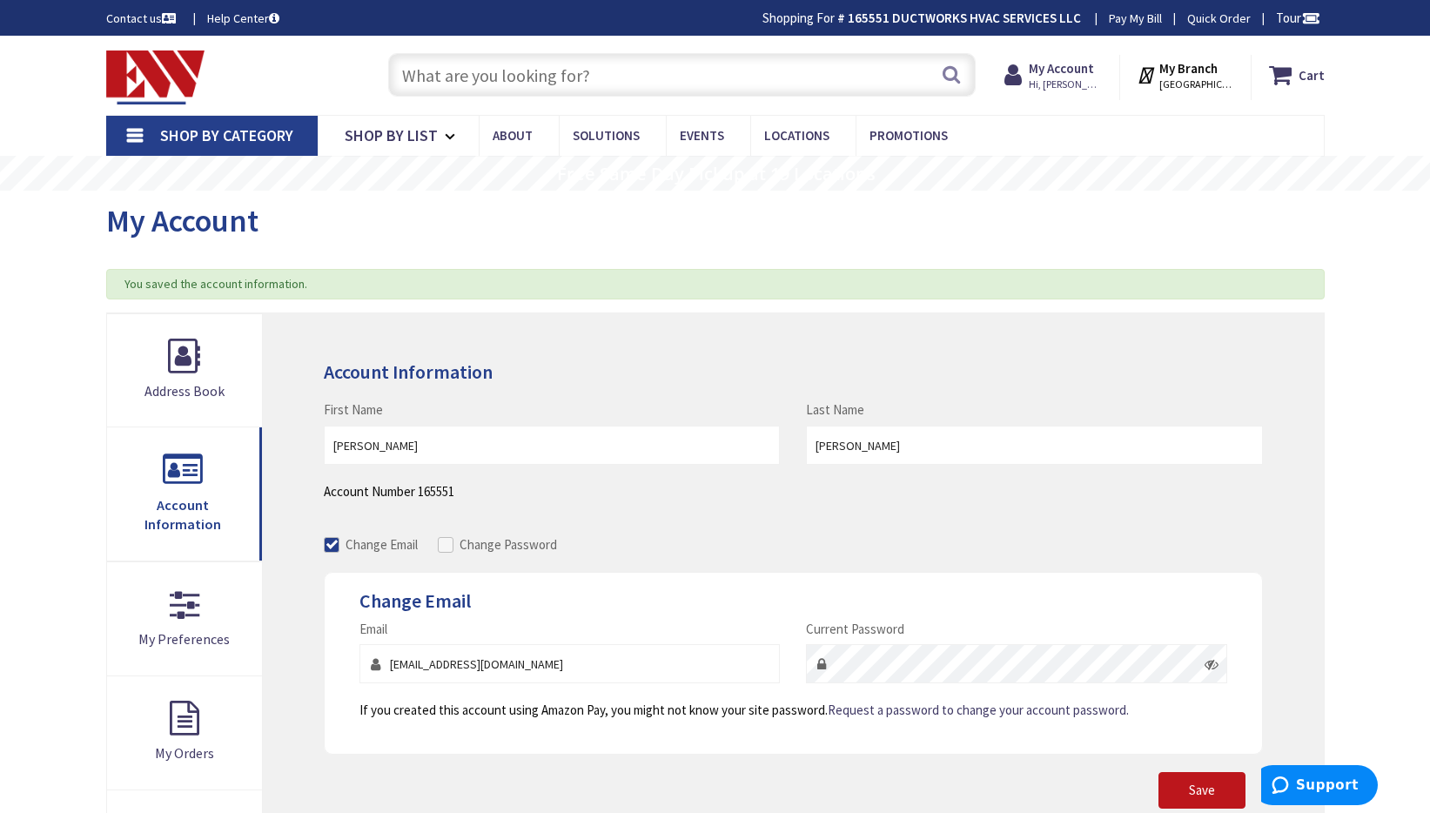
click at [1213, 662] on icon at bounding box center [1212, 664] width 14 height 14
click at [1201, 786] on span "Save" at bounding box center [1202, 790] width 26 height 17
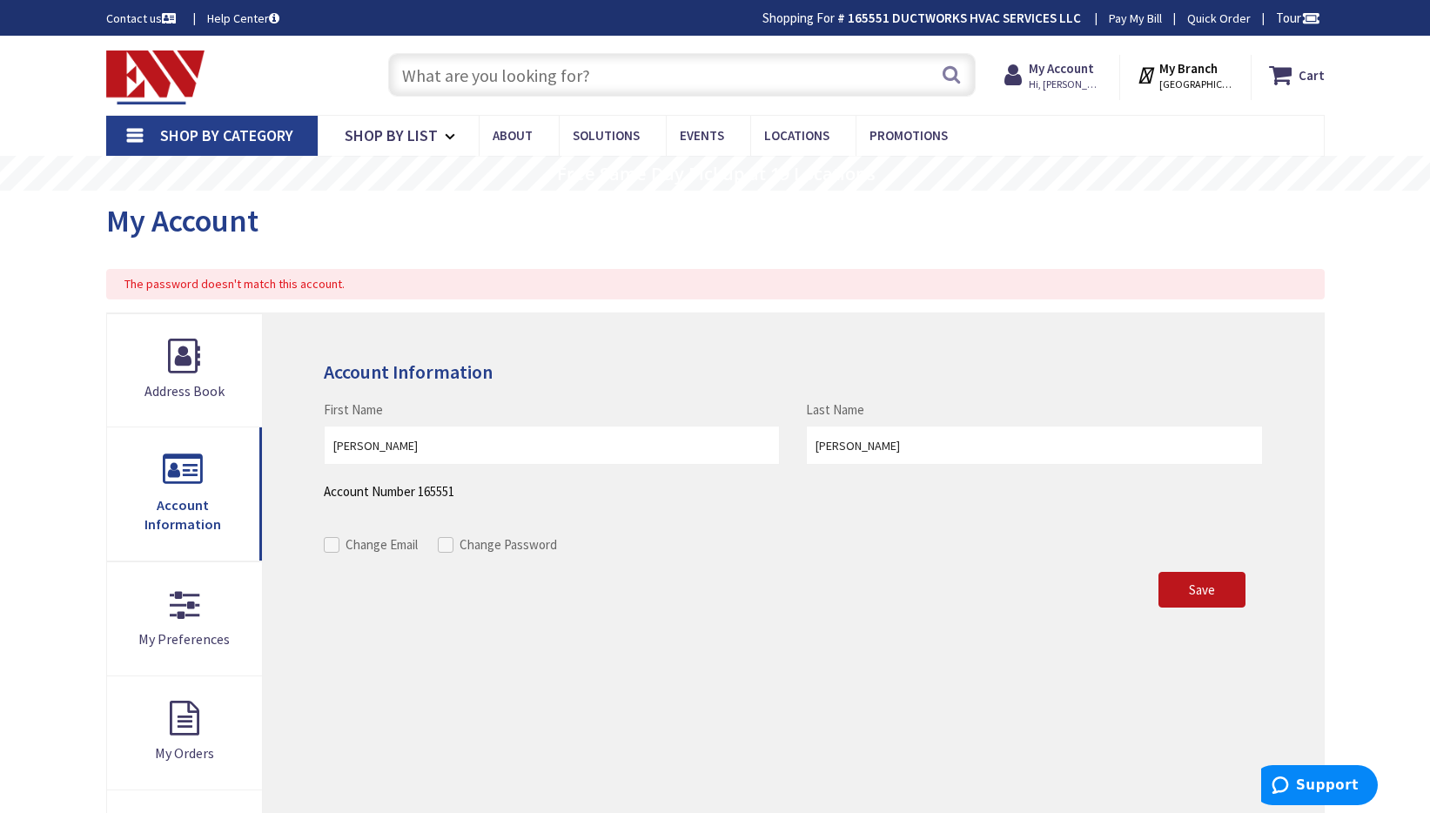
click at [331, 541] on span at bounding box center [332, 545] width 16 height 16
click at [331, 541] on input "Change Email" at bounding box center [333, 544] width 11 height 11
checkbox input "true"
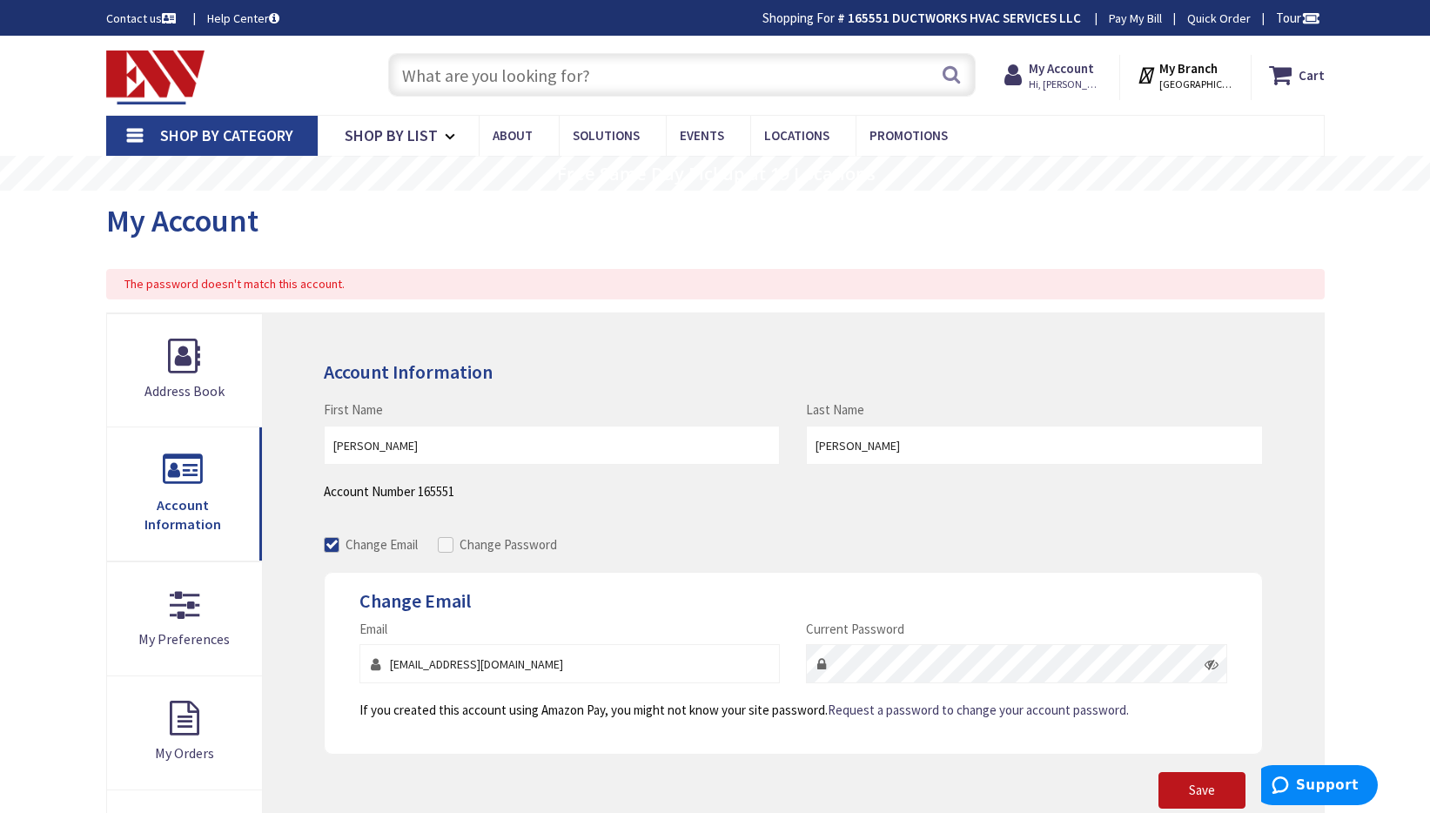
click at [1208, 666] on icon at bounding box center [1212, 664] width 14 height 14
click at [1212, 664] on icon at bounding box center [1212, 664] width 14 height 14
click at [1212, 660] on icon at bounding box center [1212, 664] width 14 height 14
click at [1196, 787] on span "Save" at bounding box center [1202, 790] width 26 height 17
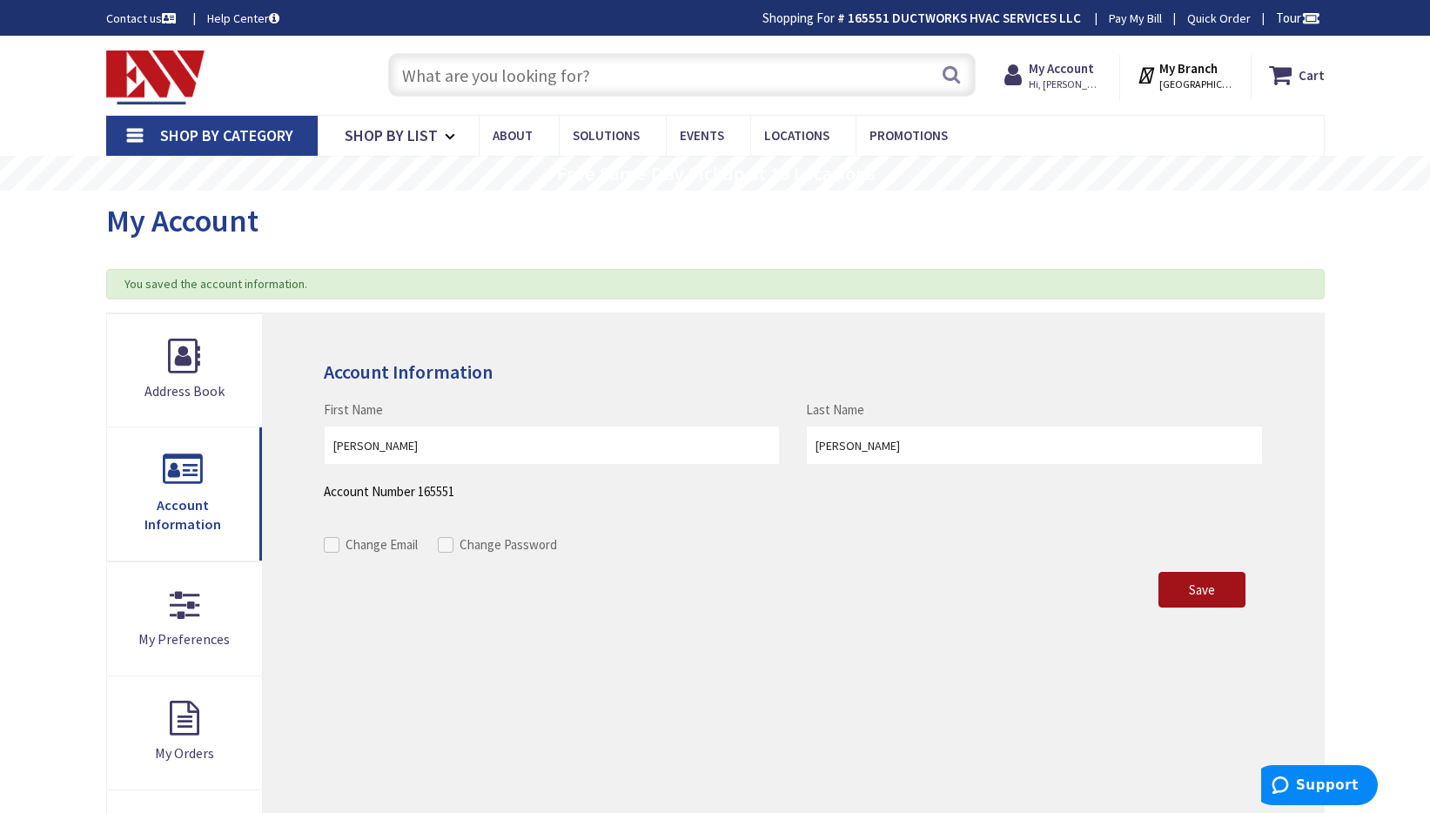
click at [1197, 589] on span "Save" at bounding box center [1202, 590] width 26 height 17
